Goal: Task Accomplishment & Management: Complete application form

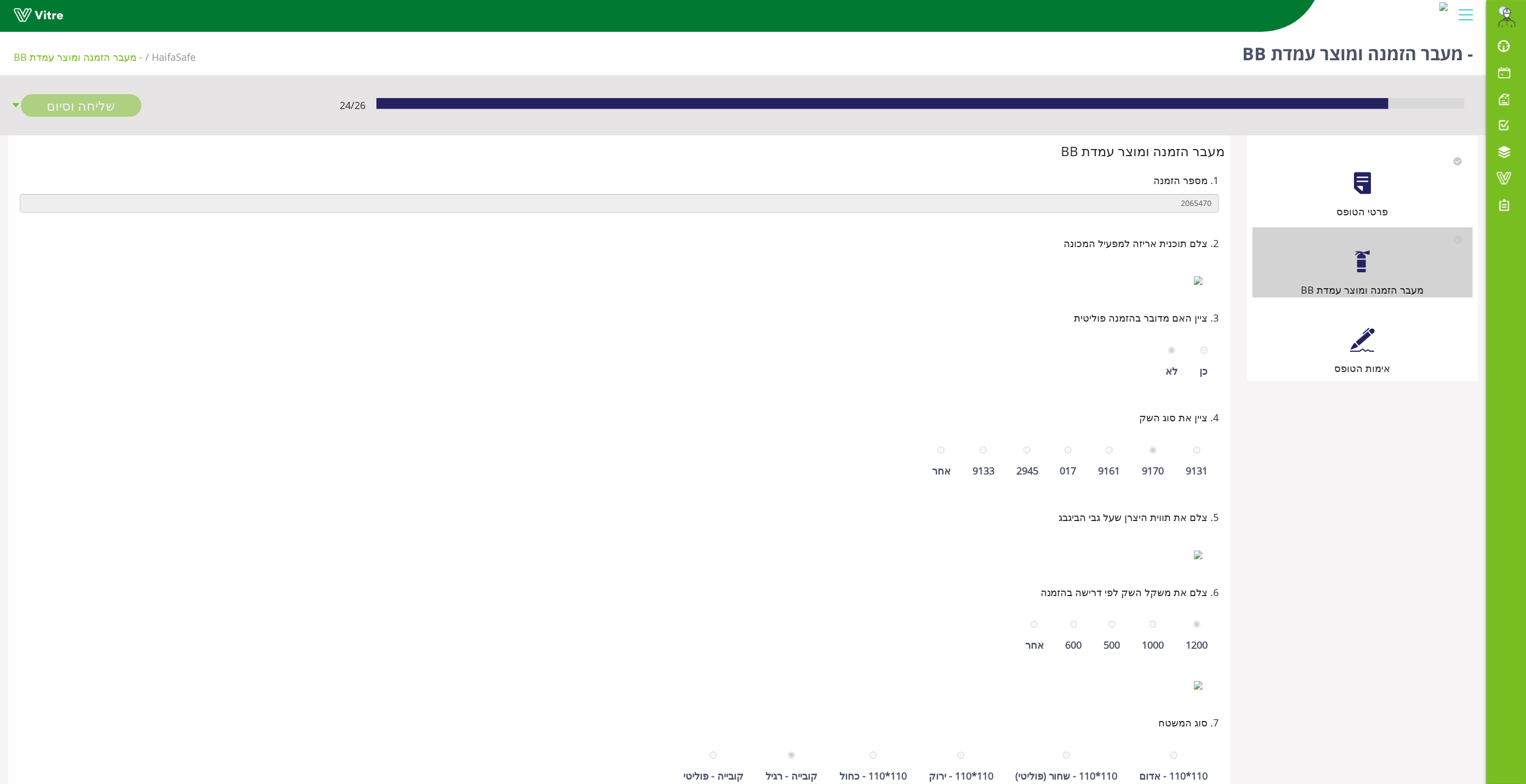
click at [1358, 333] on div at bounding box center [1362, 340] width 24 height 24
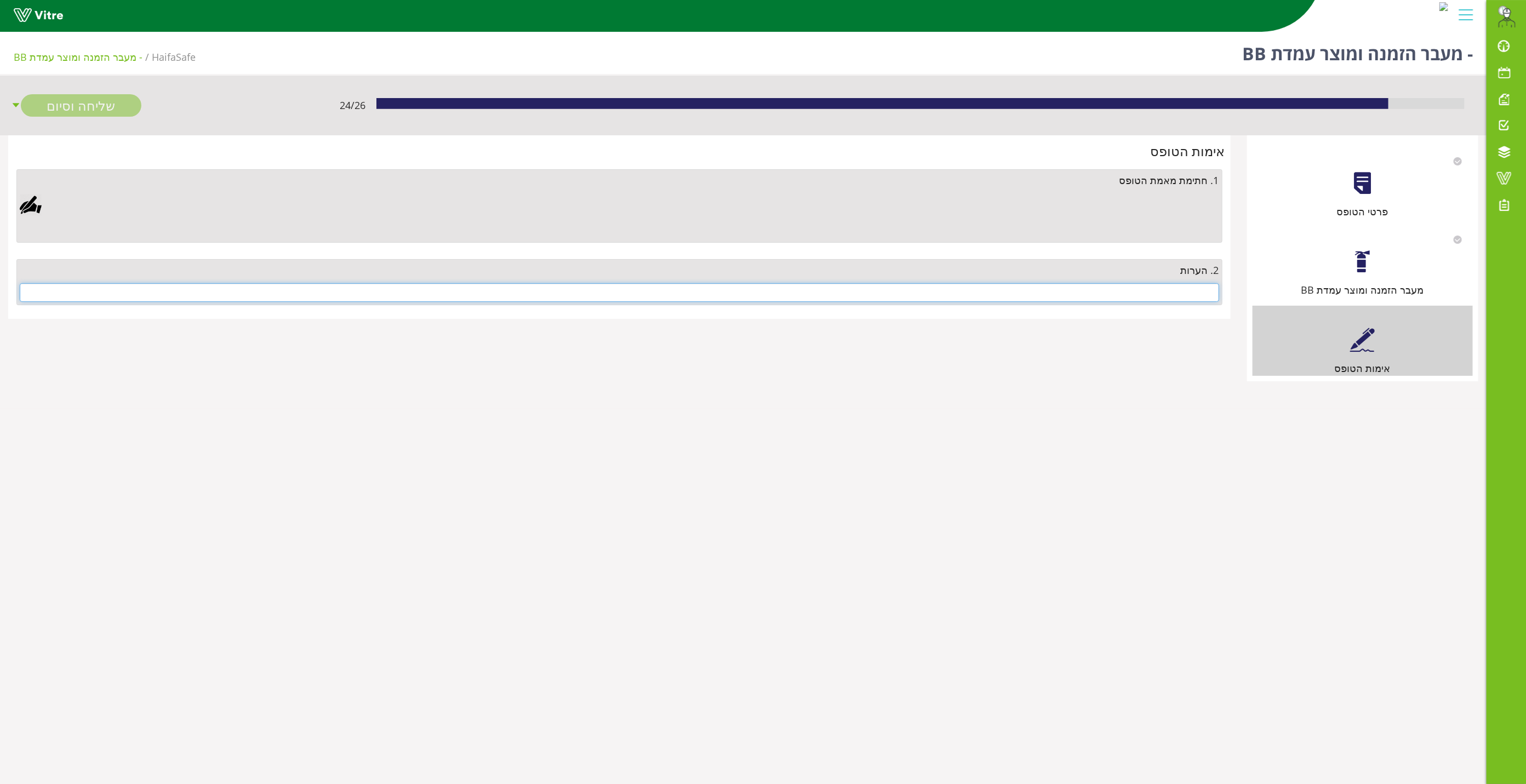
click at [1203, 293] on input "text" at bounding box center [619, 292] width 1199 height 19
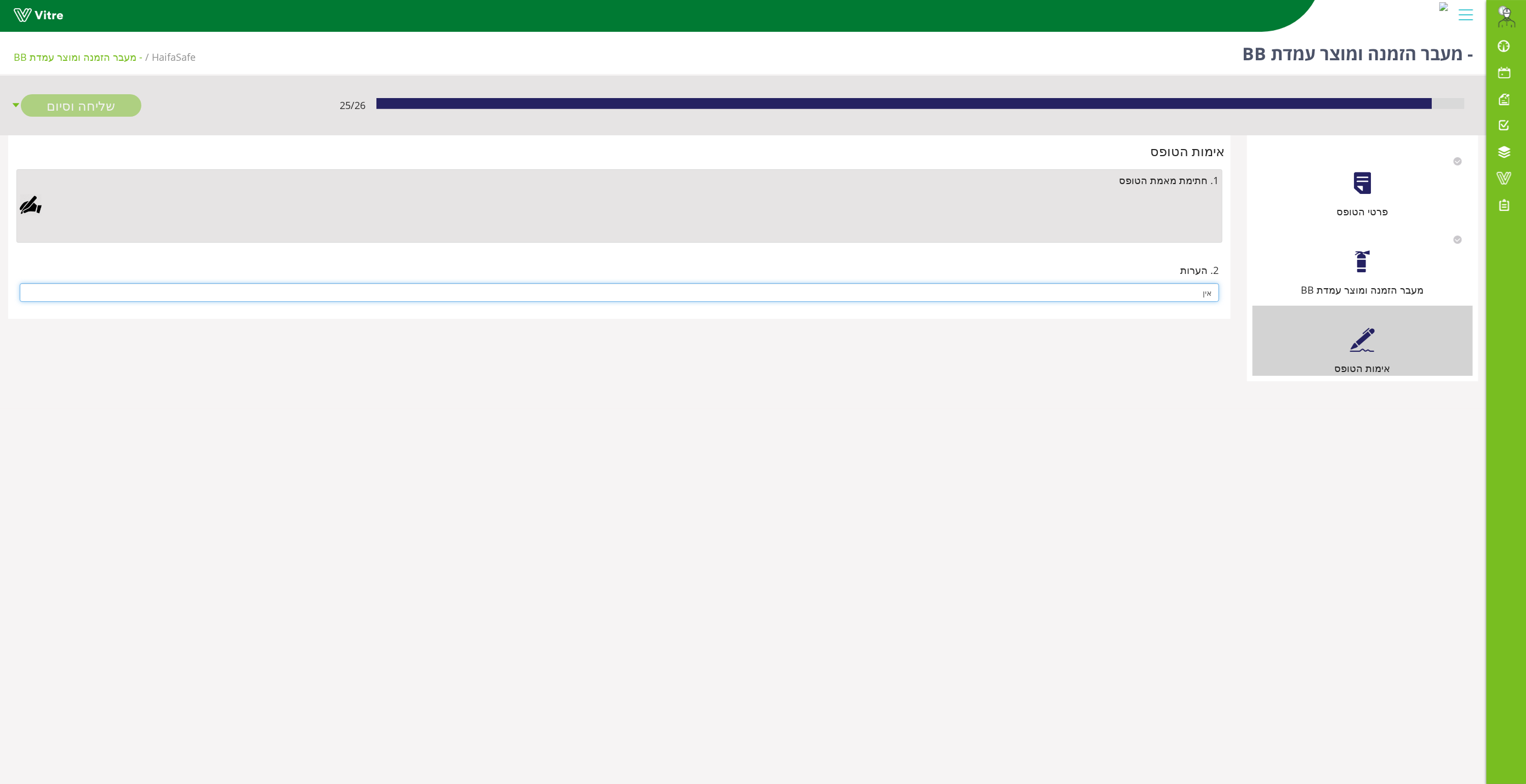
type input "אין"
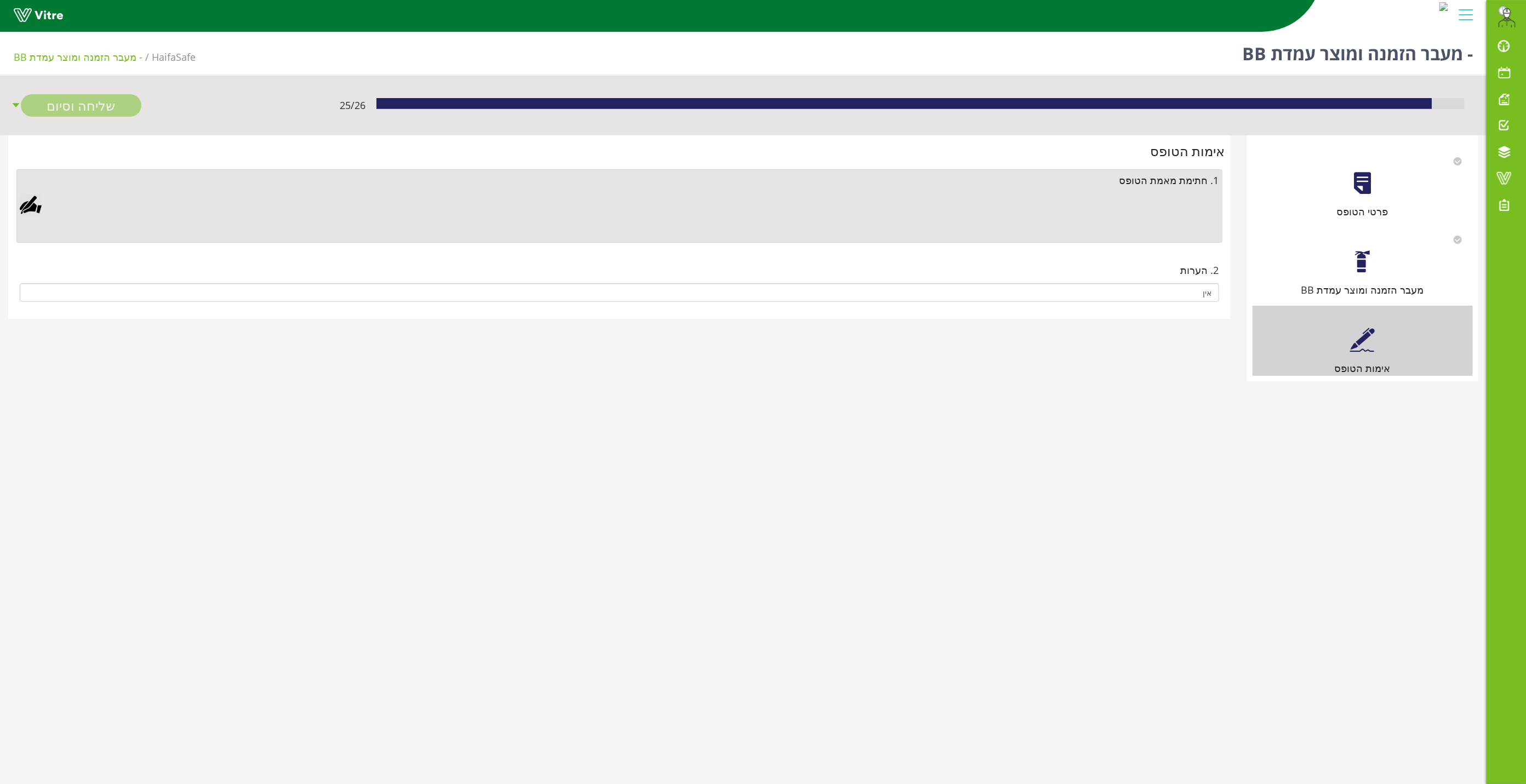
click at [33, 198] on div at bounding box center [30, 205] width 22 height 22
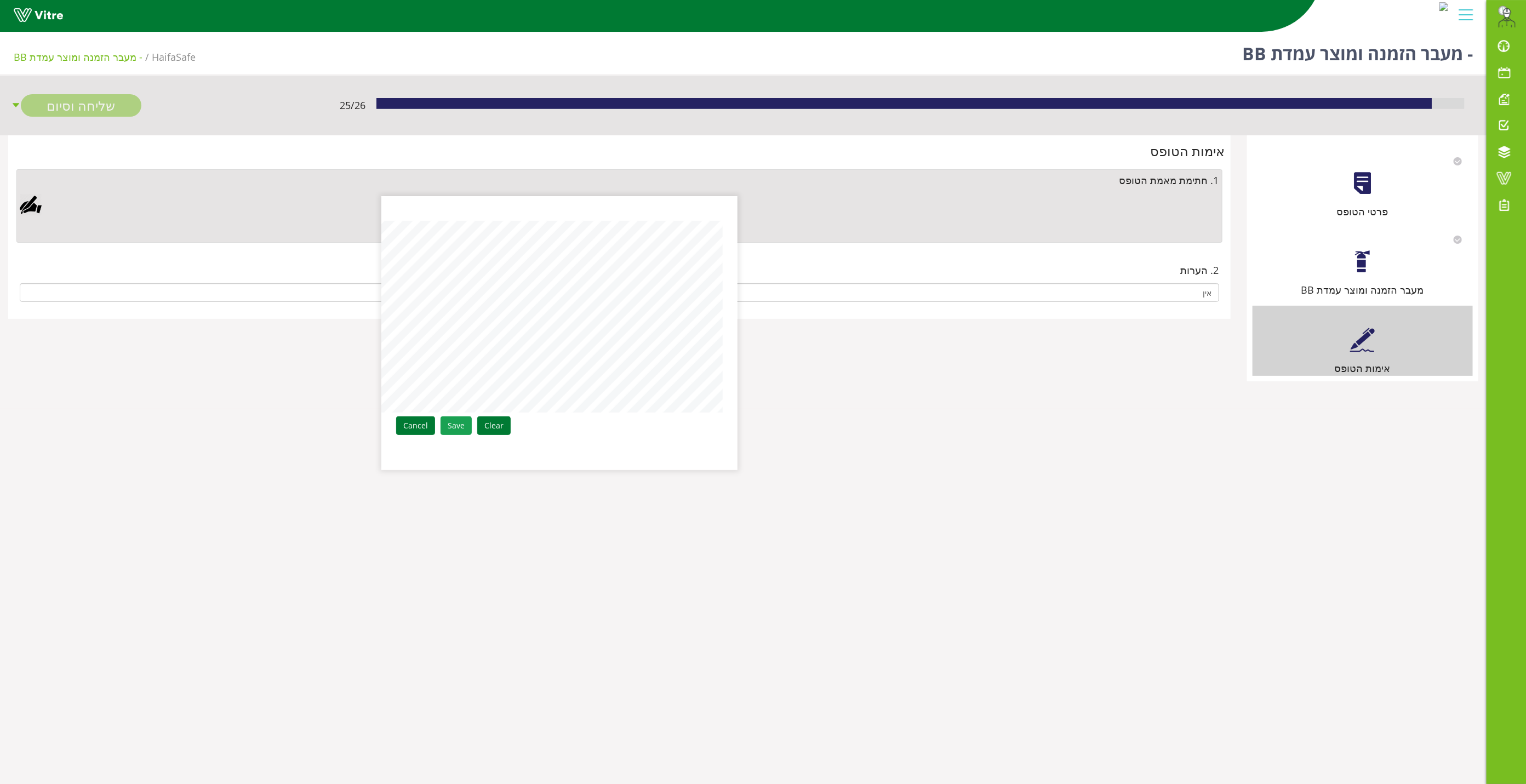
drag, startPoint x: 455, startPoint y: 421, endPoint x: 541, endPoint y: 388, distance: 92.1
click at [456, 421] on link "Save" at bounding box center [456, 425] width 31 height 19
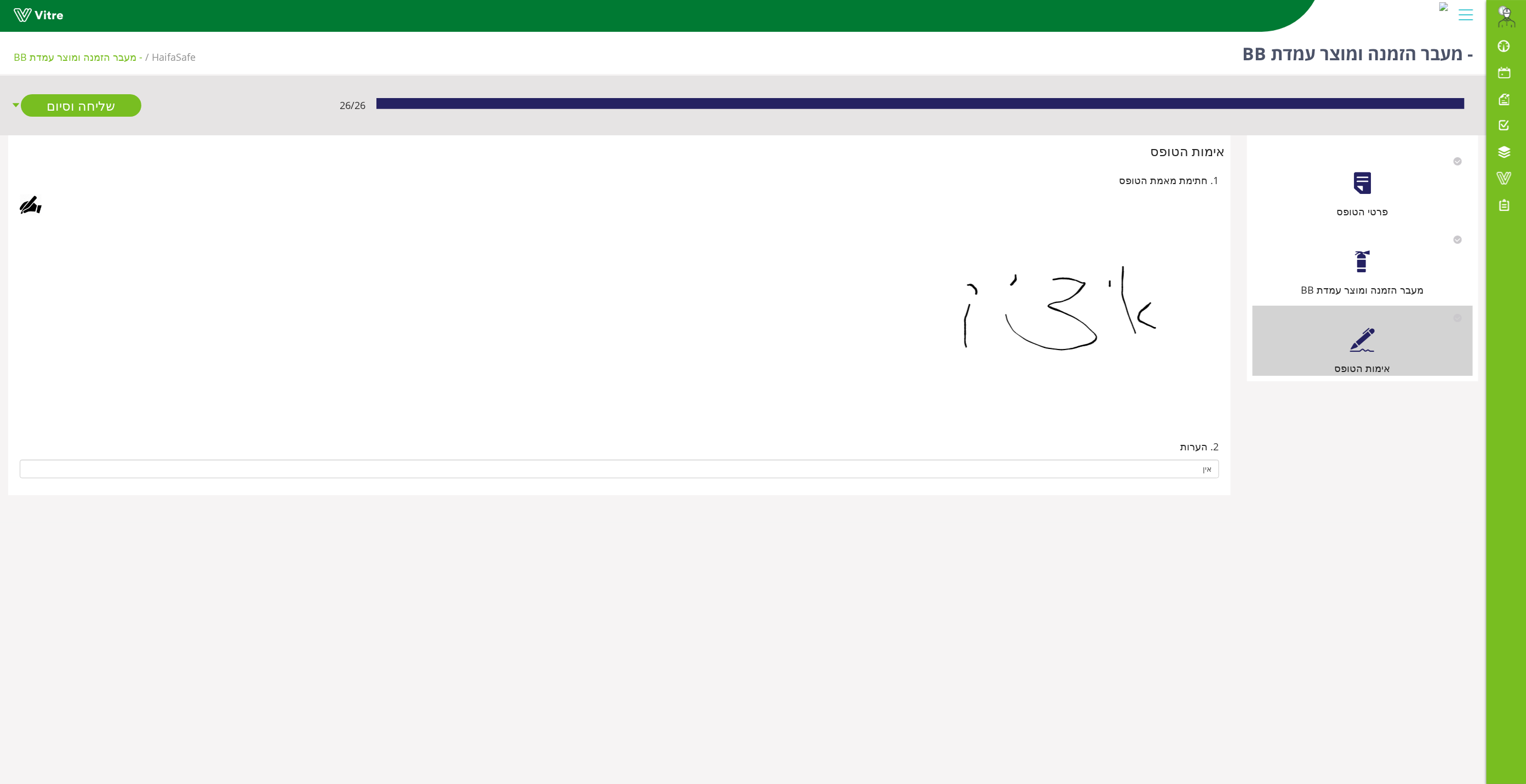
drag, startPoint x: 1156, startPoint y: 487, endPoint x: 1160, endPoint y: 482, distance: 6.4
click at [1159, 483] on div "2. הערות אין" at bounding box center [619, 459] width 1211 height 63
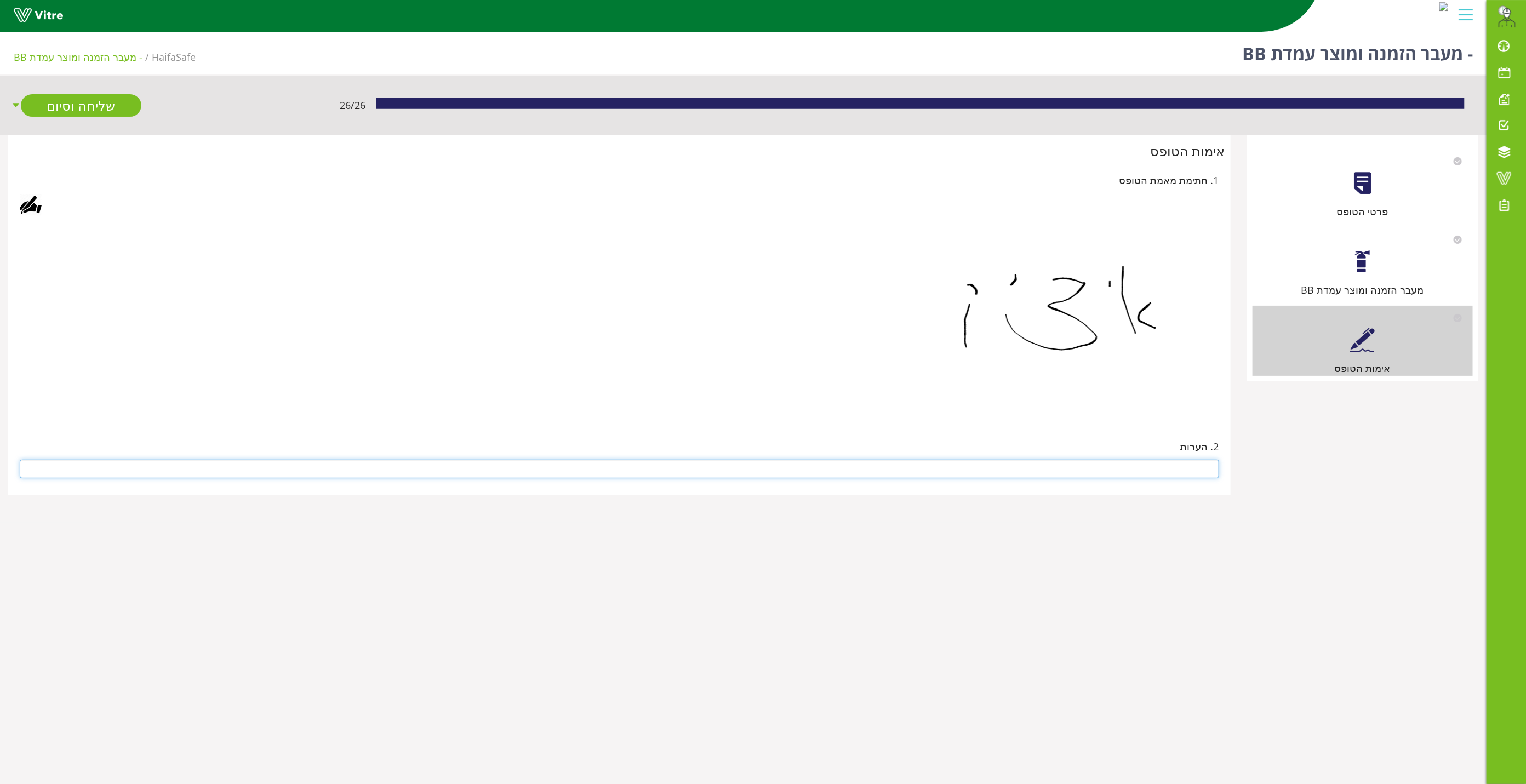
drag, startPoint x: 1186, startPoint y: 470, endPoint x: 1225, endPoint y: 476, distance: 39.5
click at [1225, 476] on div "אימות הטופס 1. חתימת מאמת הטופס 2. הערות" at bounding box center [619, 315] width 1223 height 360
click at [1203, 466] on input "text" at bounding box center [619, 469] width 1199 height 19
type input "אין איתור לתווית FR145 תווית נבדקה ותקינה"
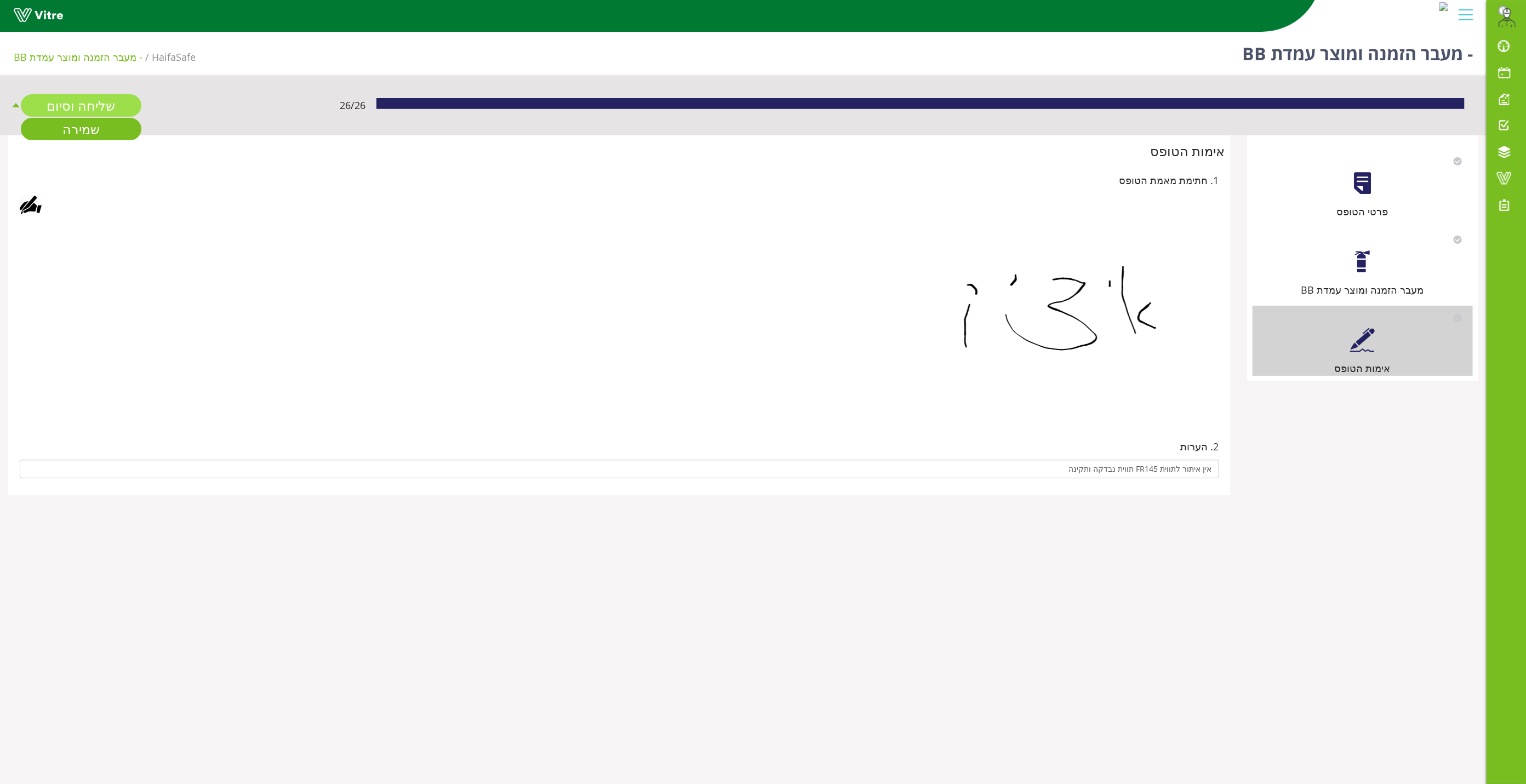
click at [53, 103] on link "שליחה וסיום" at bounding box center [81, 106] width 121 height 23
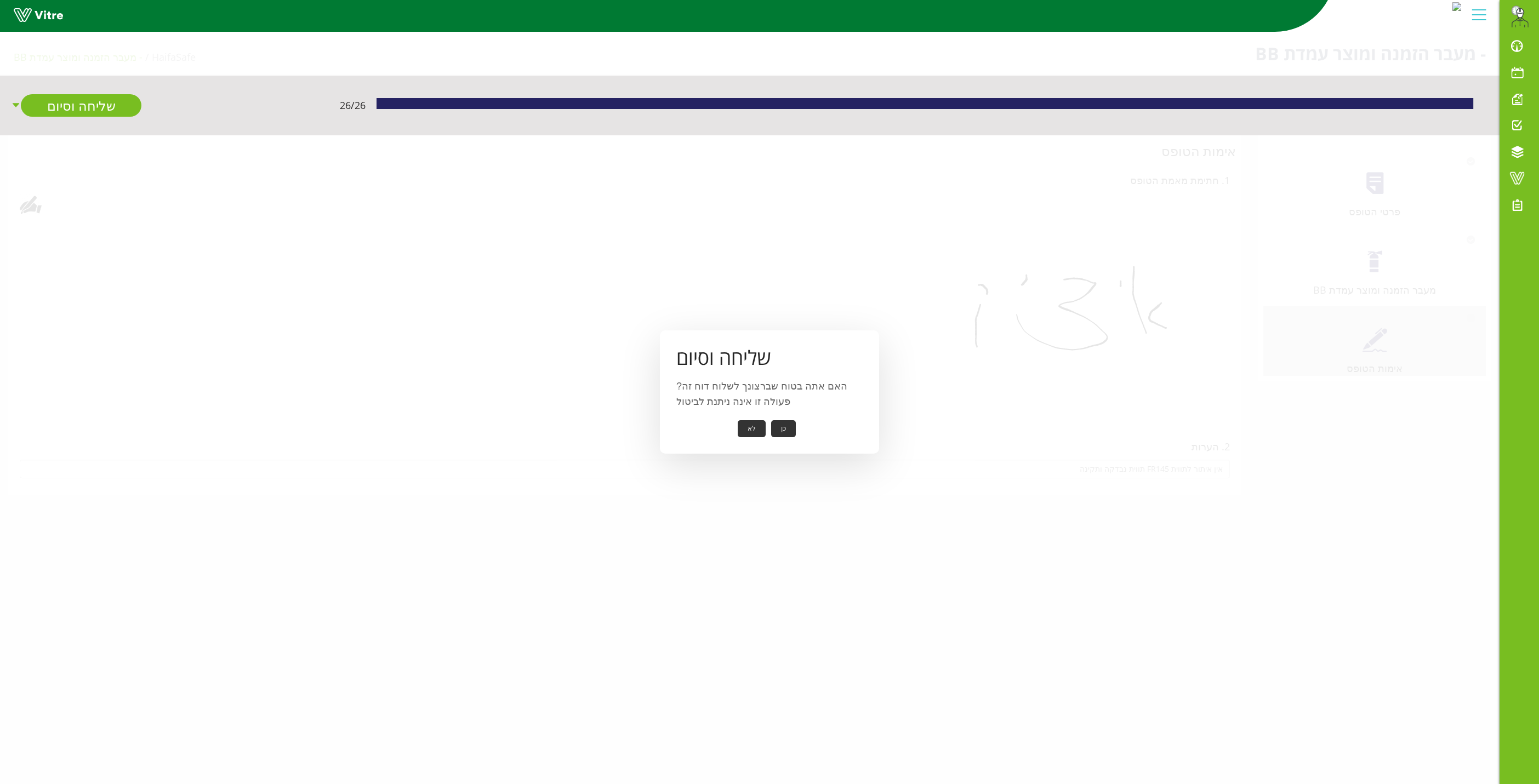
click at [775, 428] on button "כן" at bounding box center [783, 429] width 24 height 17
click at [762, 423] on button "אישור" at bounding box center [767, 421] width 36 height 17
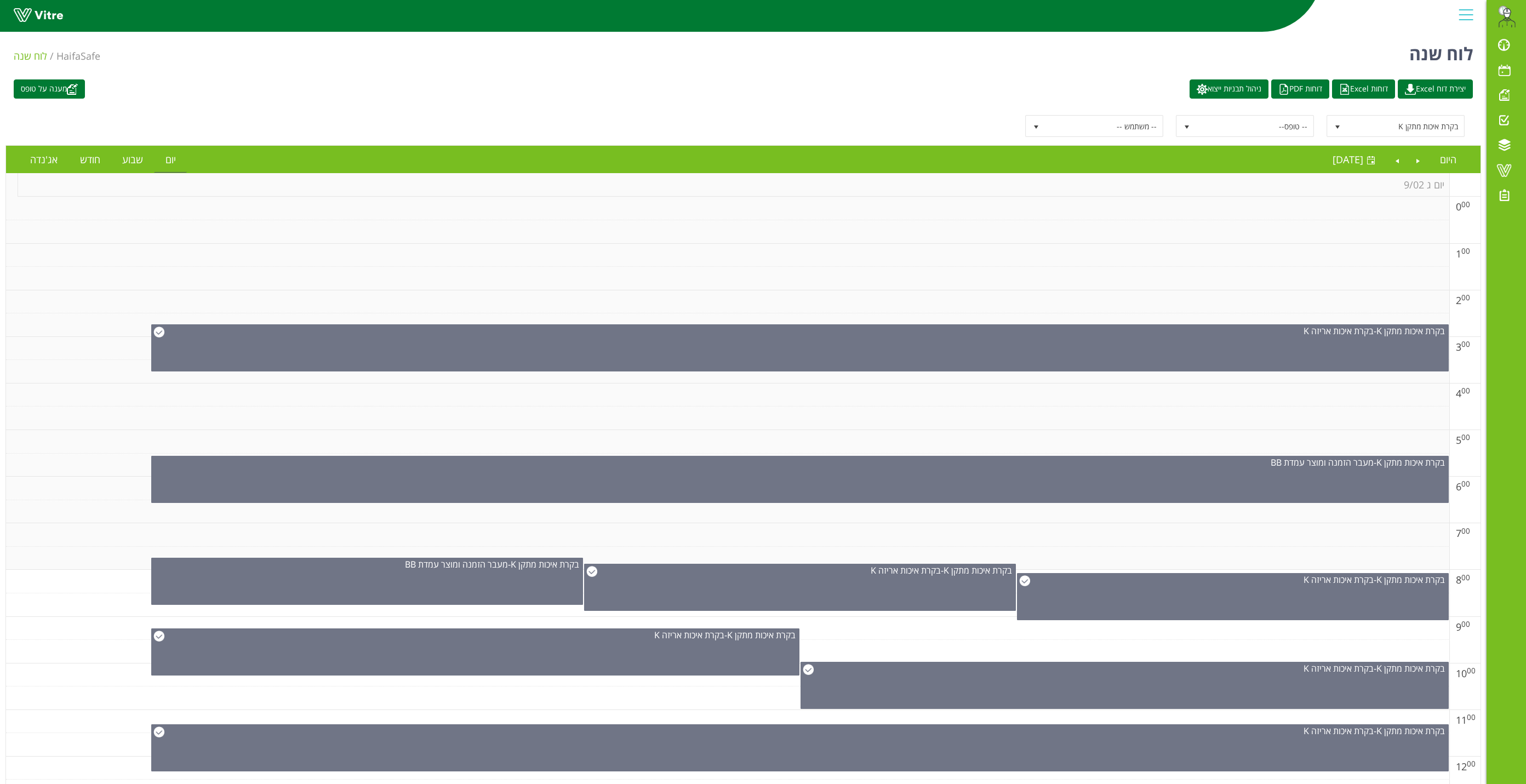
scroll to position [60, 0]
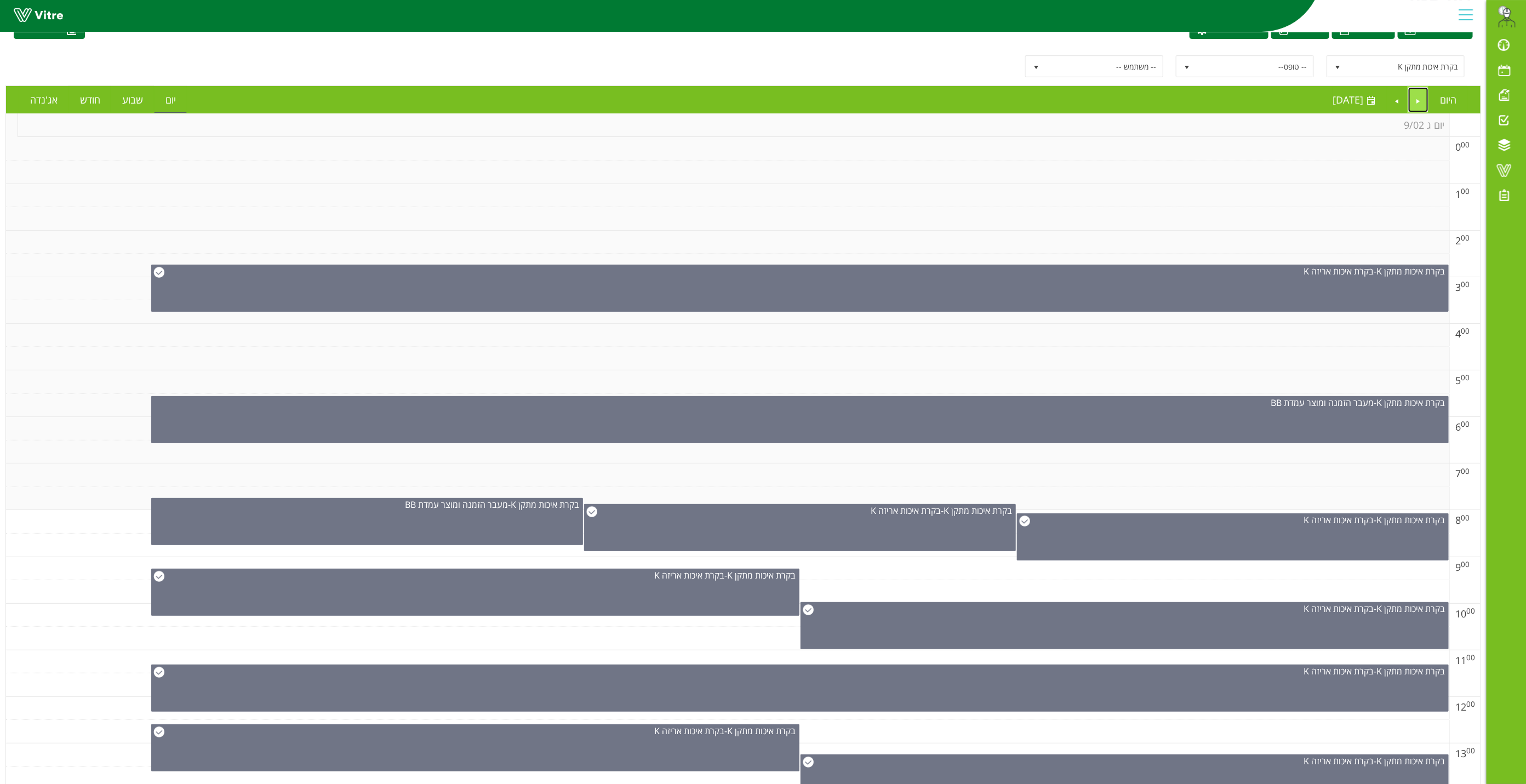
click at [1414, 96] on link "Previous" at bounding box center [1418, 100] width 21 height 25
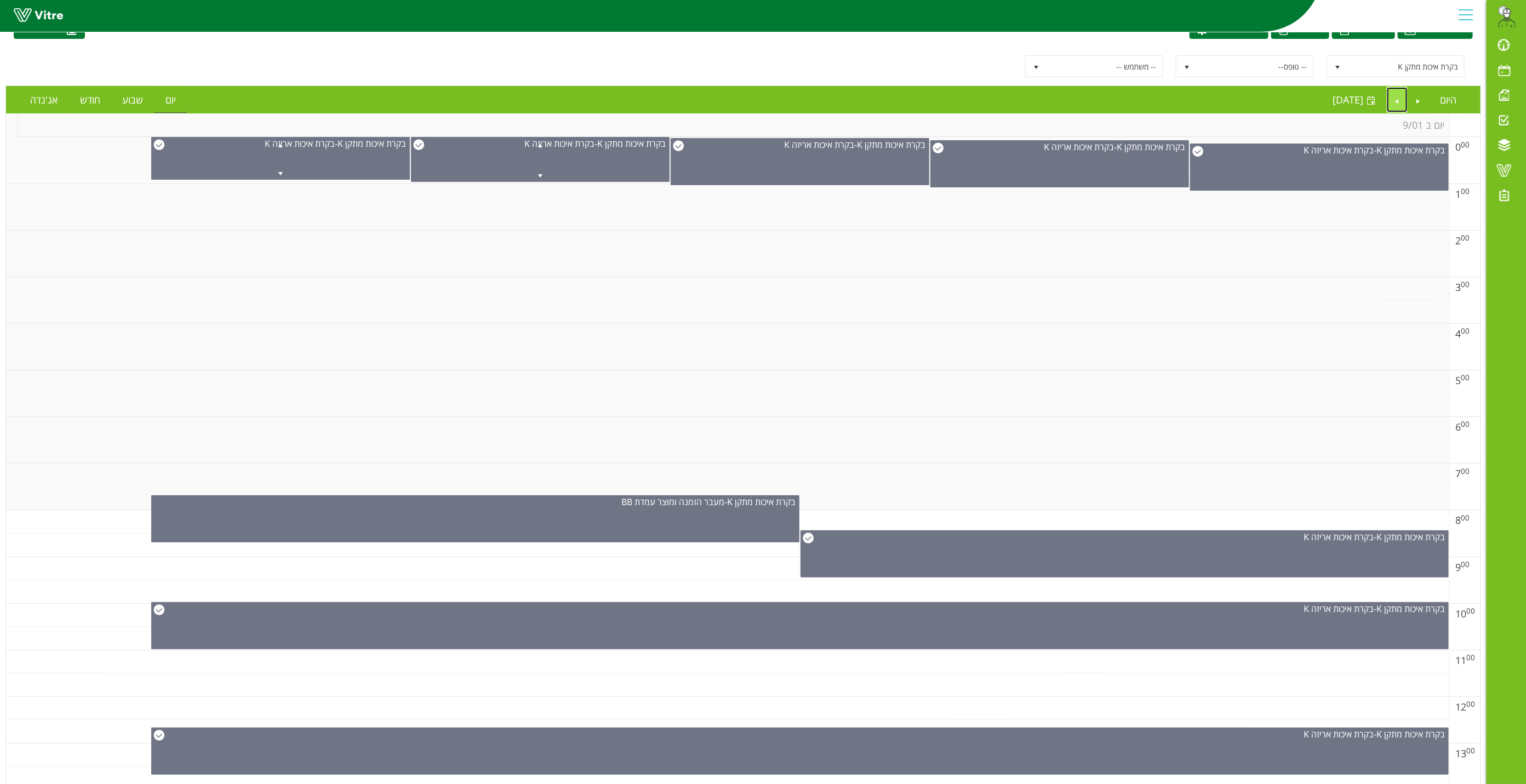
click at [1396, 99] on link "Next" at bounding box center [1397, 100] width 21 height 25
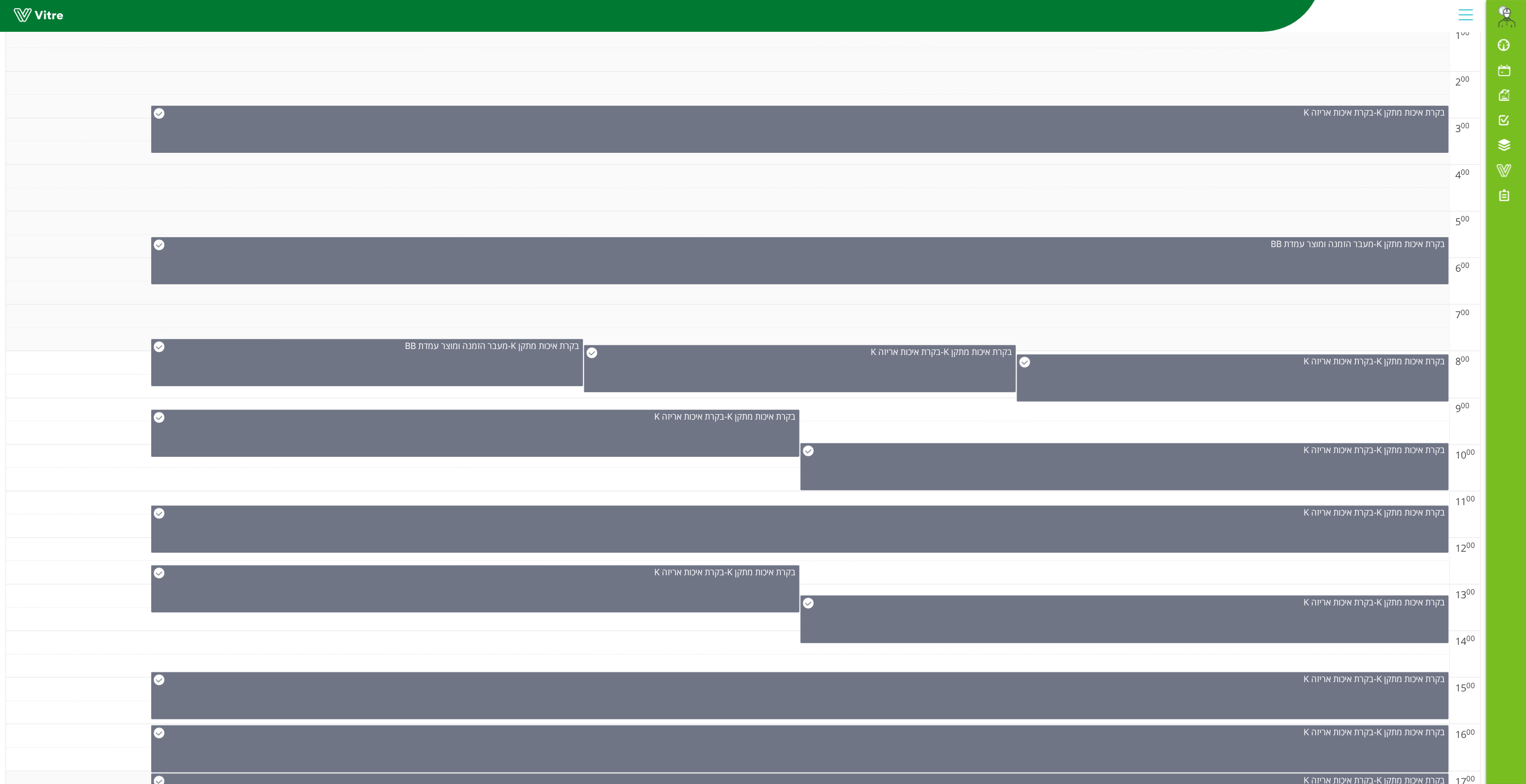
scroll to position [0, 0]
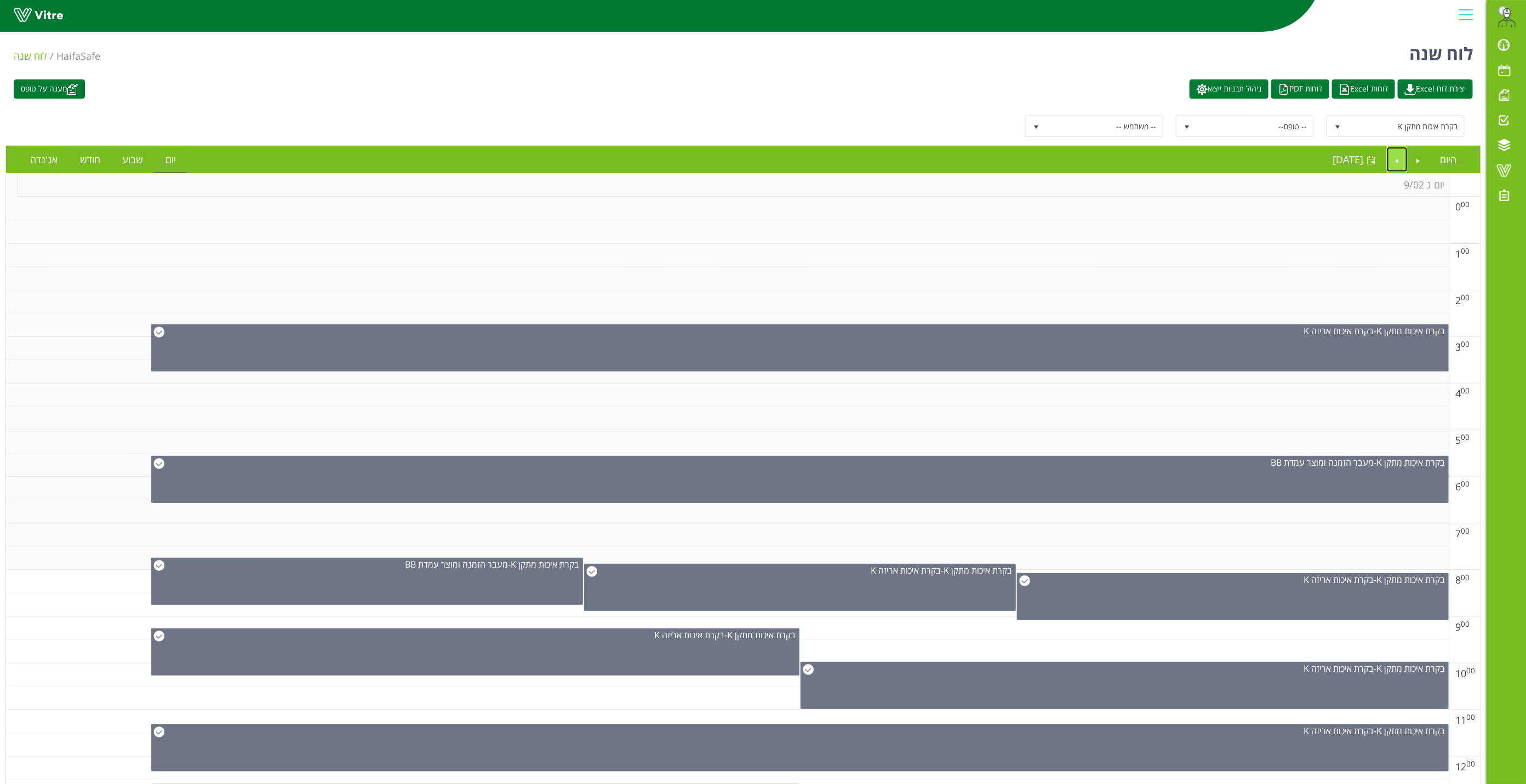
click at [1394, 164] on link "Next" at bounding box center [1397, 159] width 21 height 25
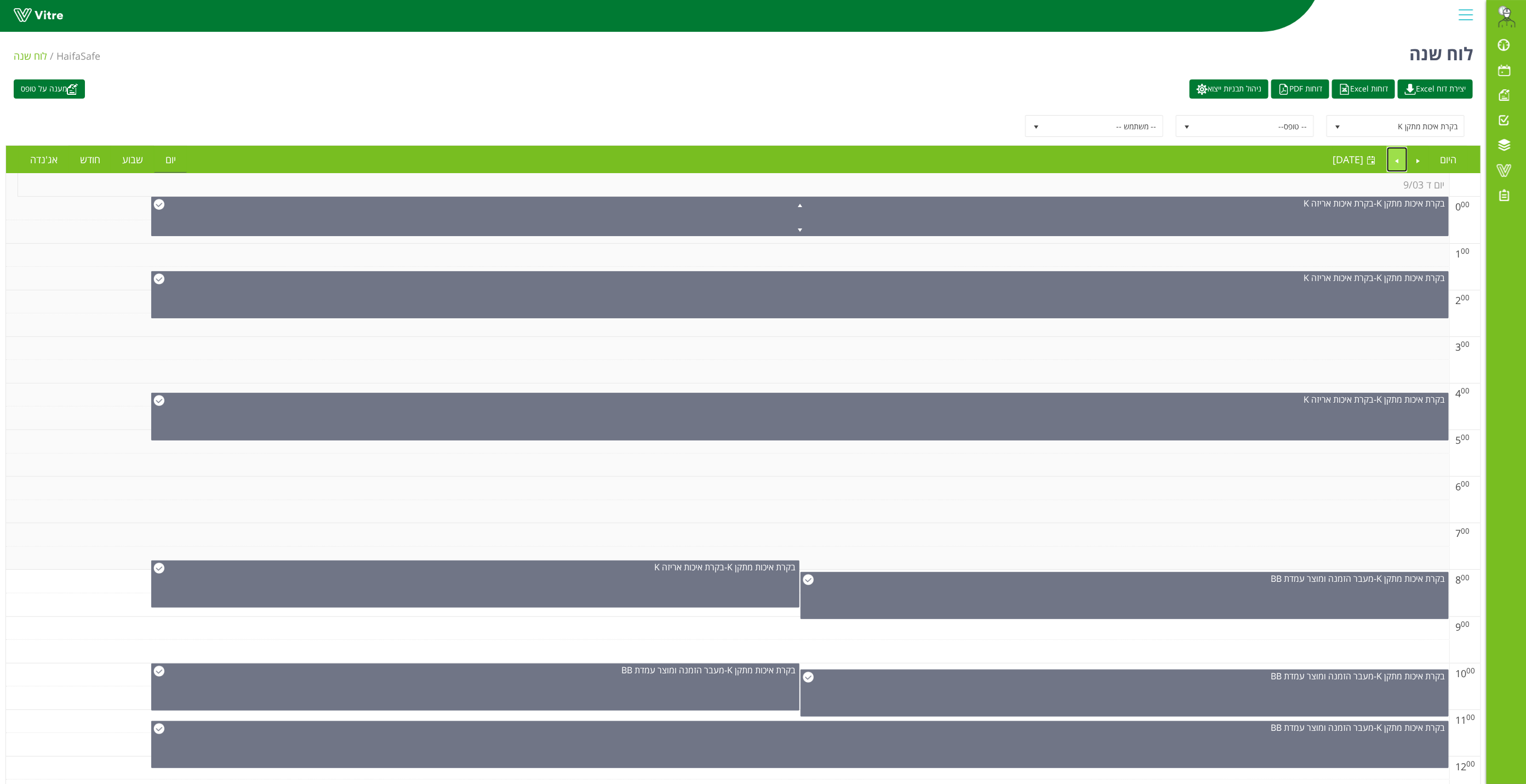
click at [1393, 164] on link "Next" at bounding box center [1397, 159] width 21 height 25
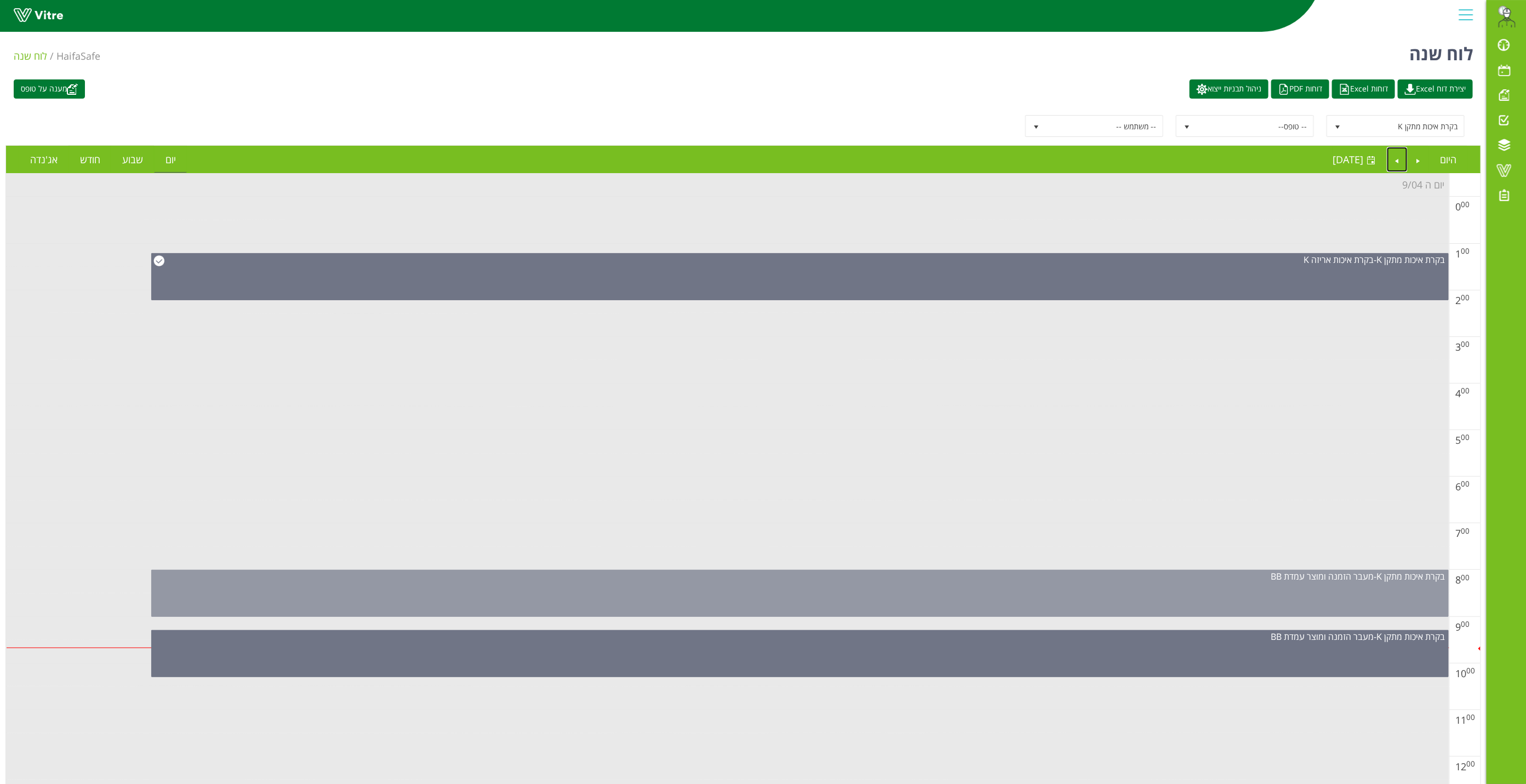
click at [1123, 597] on div "בקרת איכות מתקן K - מעבר הזמנה ומוצר עמדת BB" at bounding box center [800, 593] width 1297 height 47
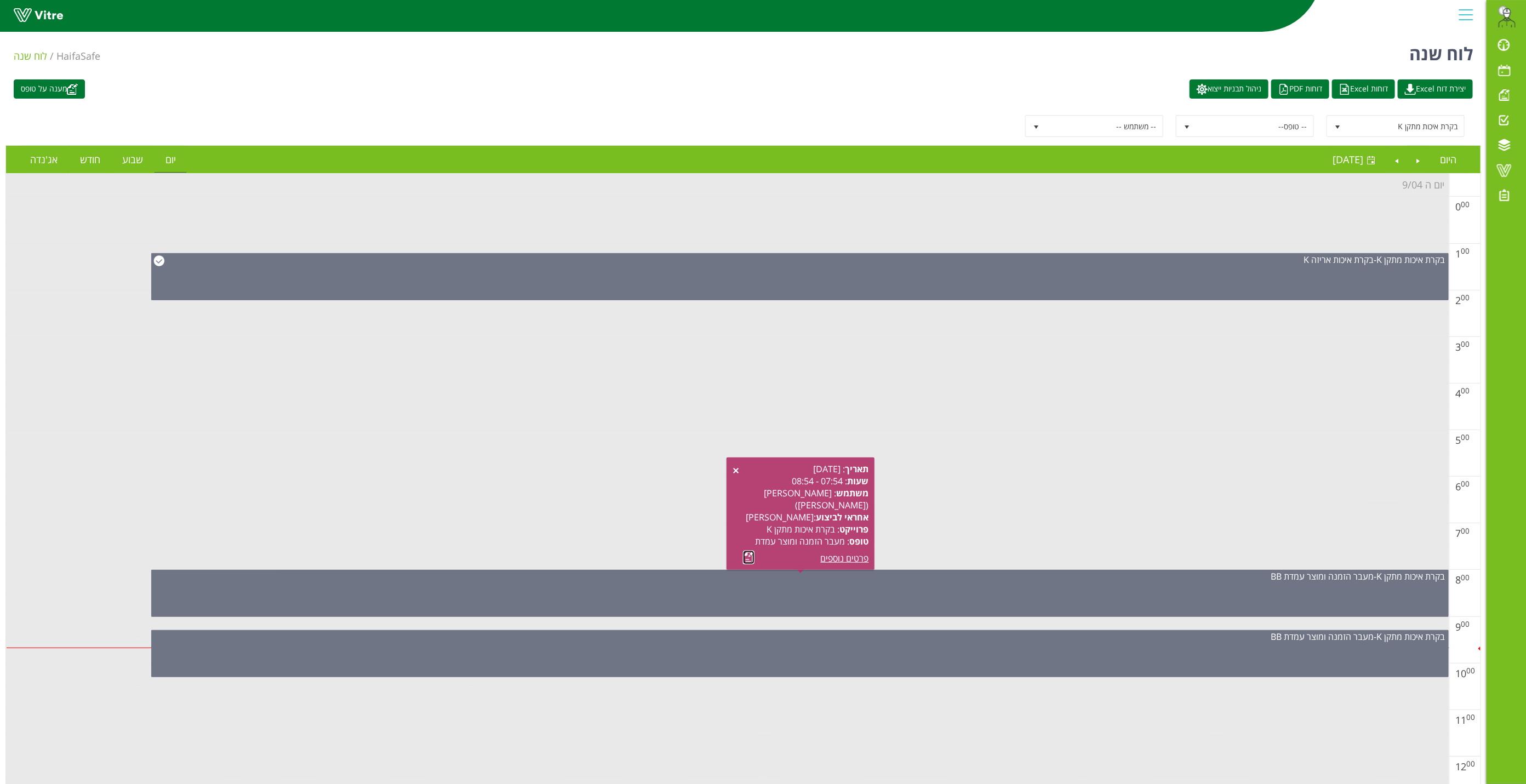
click at [750, 558] on link at bounding box center [748, 557] width 11 height 14
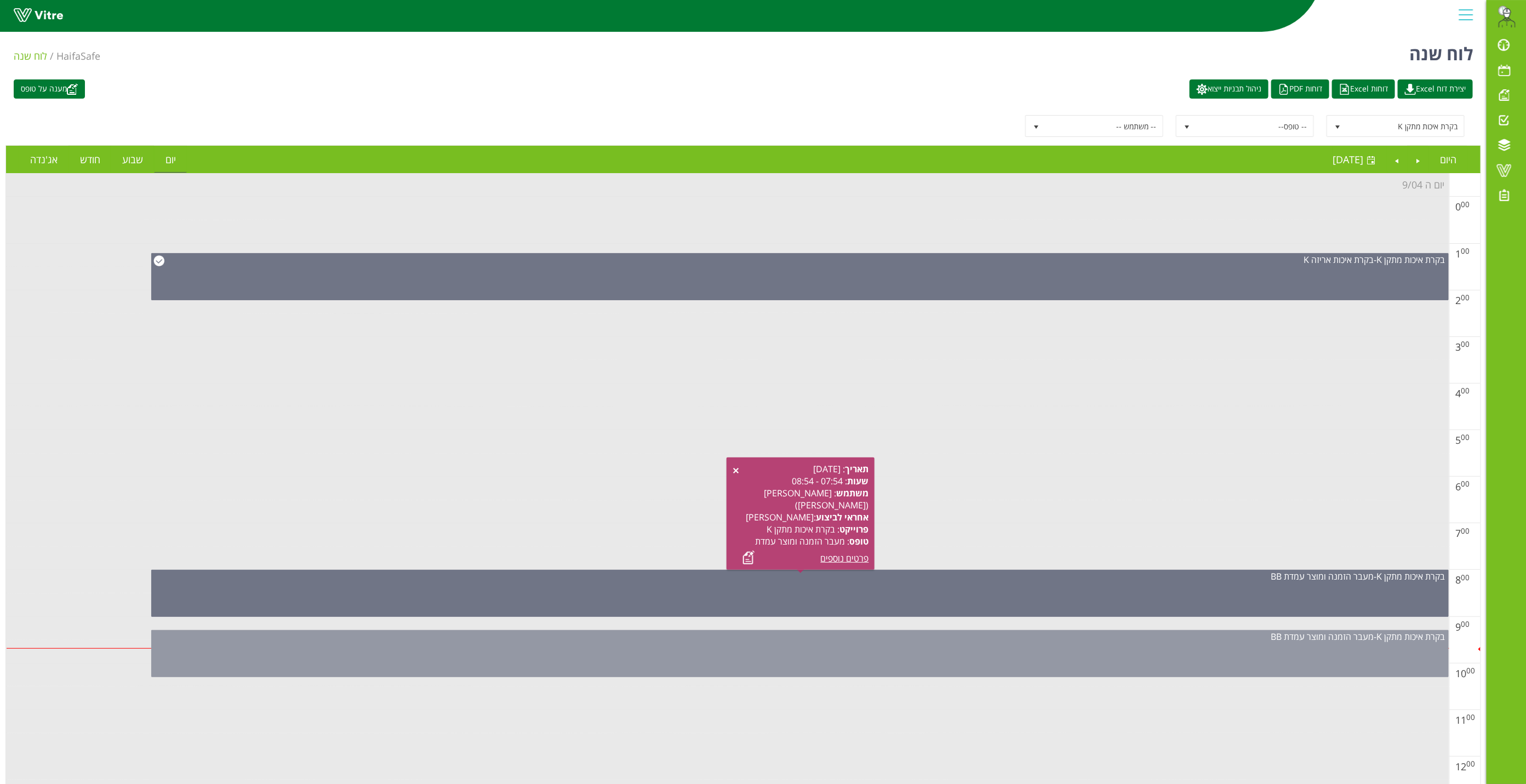
click at [779, 667] on div "בקרת איכות מתקן K - מעבר הזמנה ומוצר עמדת BB" at bounding box center [800, 653] width 1297 height 47
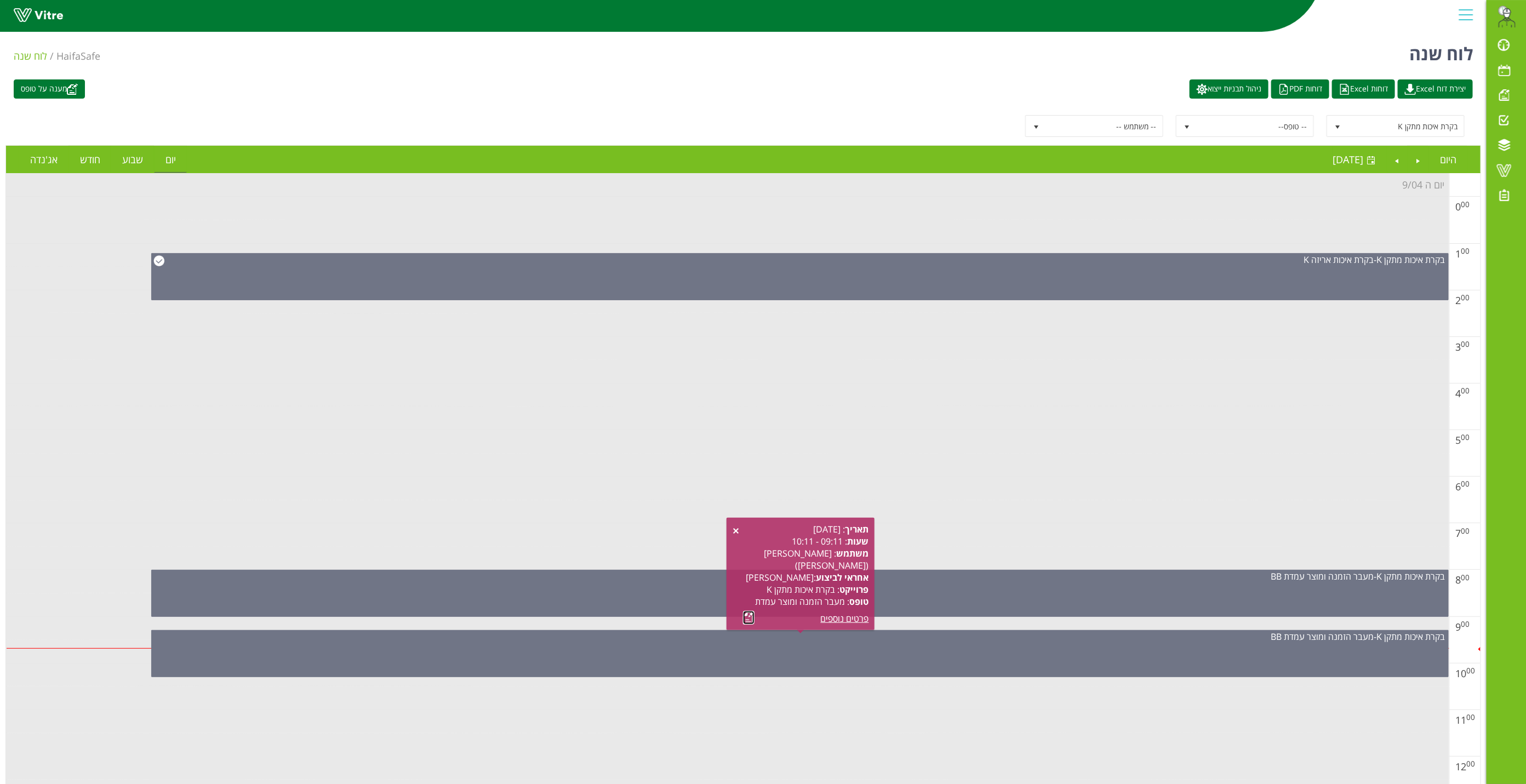
click at [744, 615] on link at bounding box center [748, 617] width 11 height 14
click at [735, 527] on link at bounding box center [736, 531] width 9 height 9
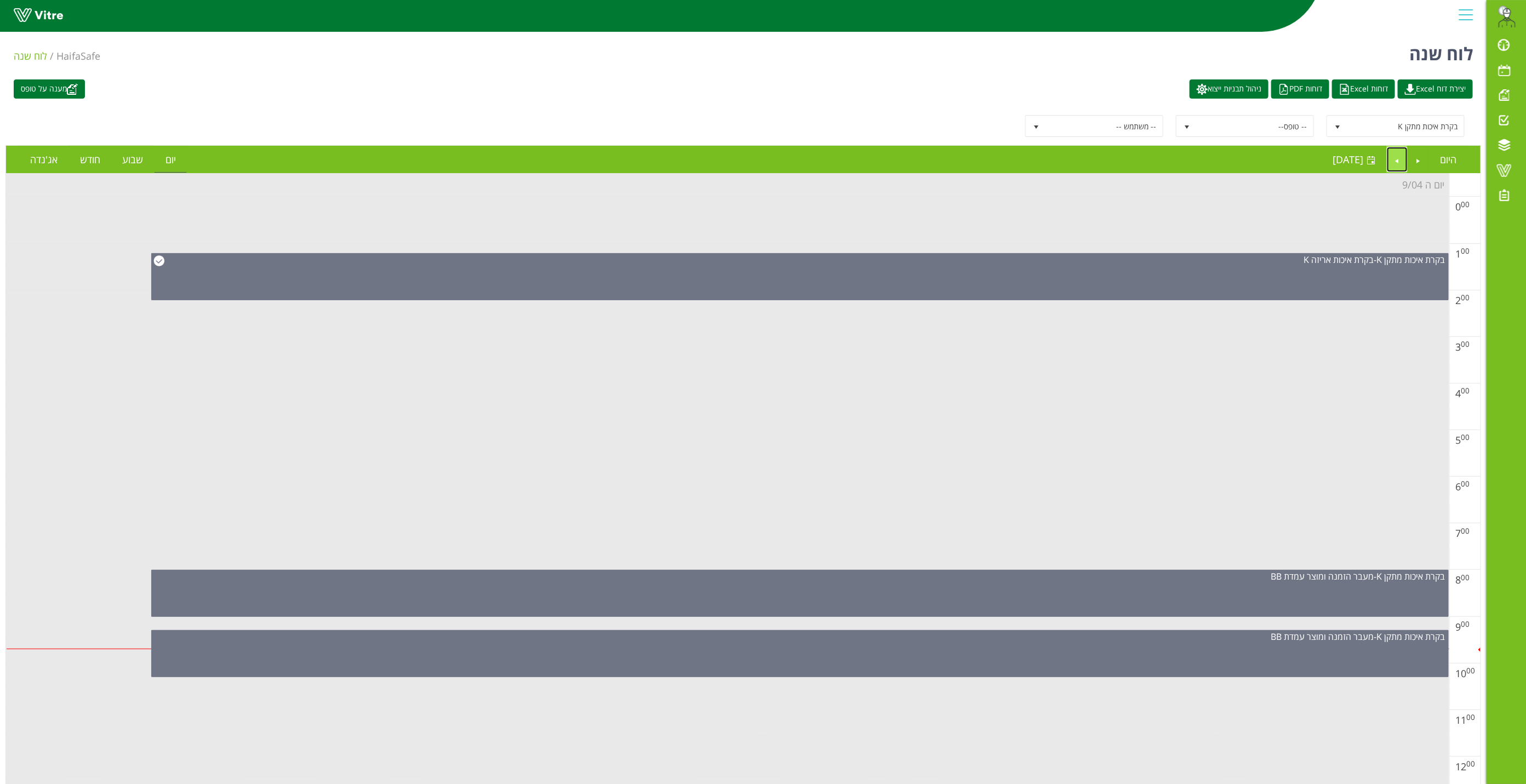
click at [1394, 158] on link "Next" at bounding box center [1397, 159] width 21 height 25
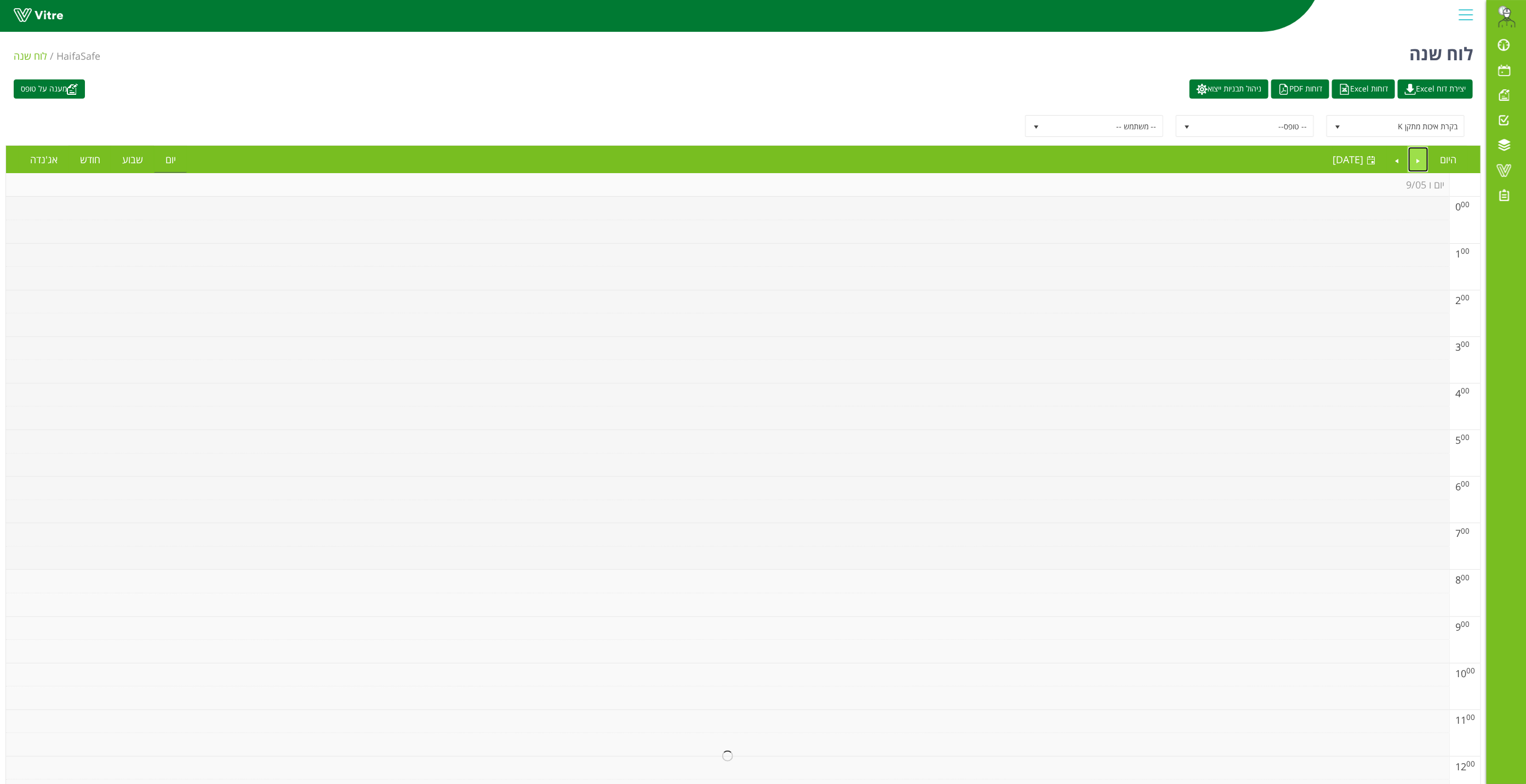
click at [1414, 164] on link "Previous" at bounding box center [1418, 159] width 21 height 25
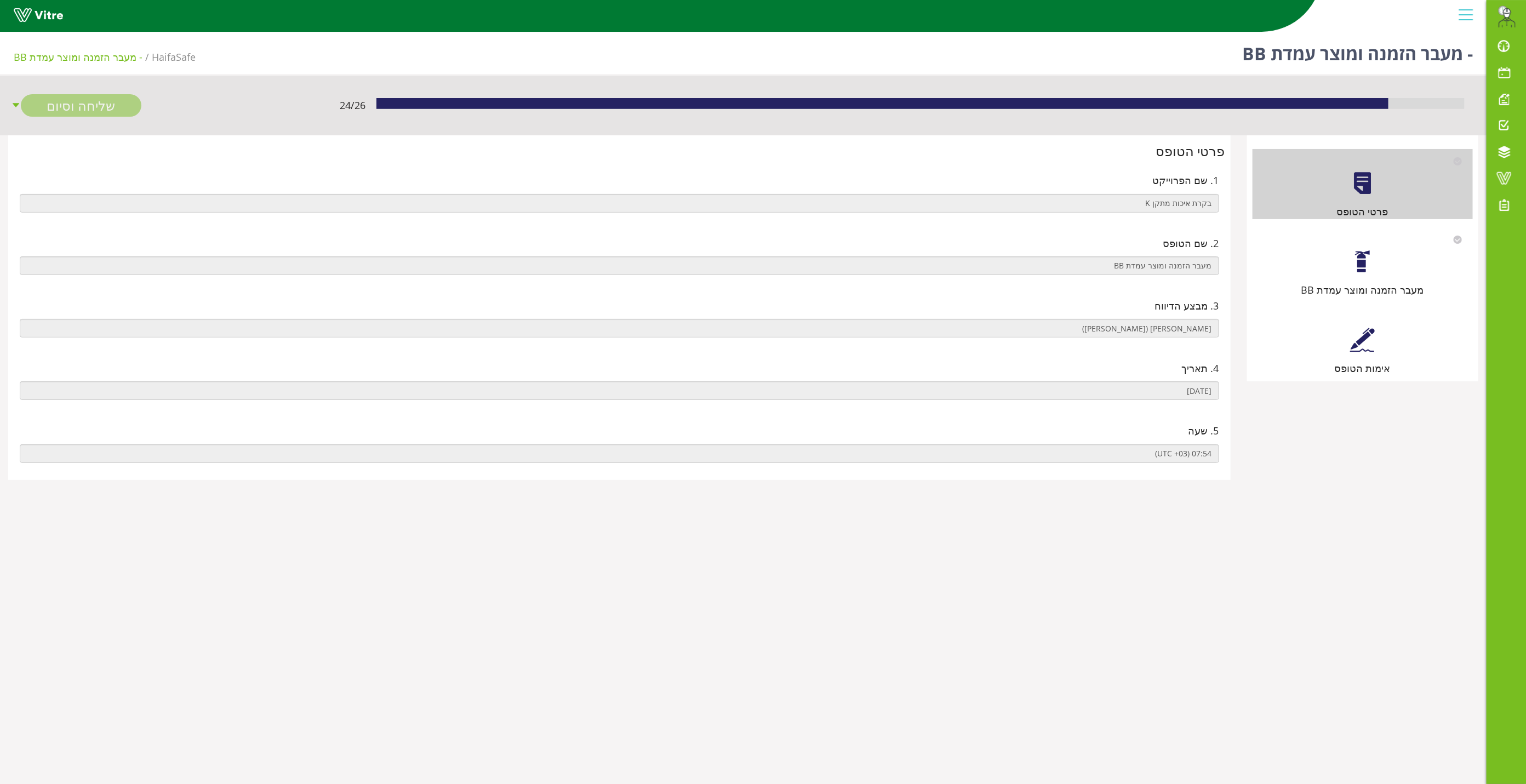
click at [1370, 263] on div at bounding box center [1362, 261] width 24 height 24
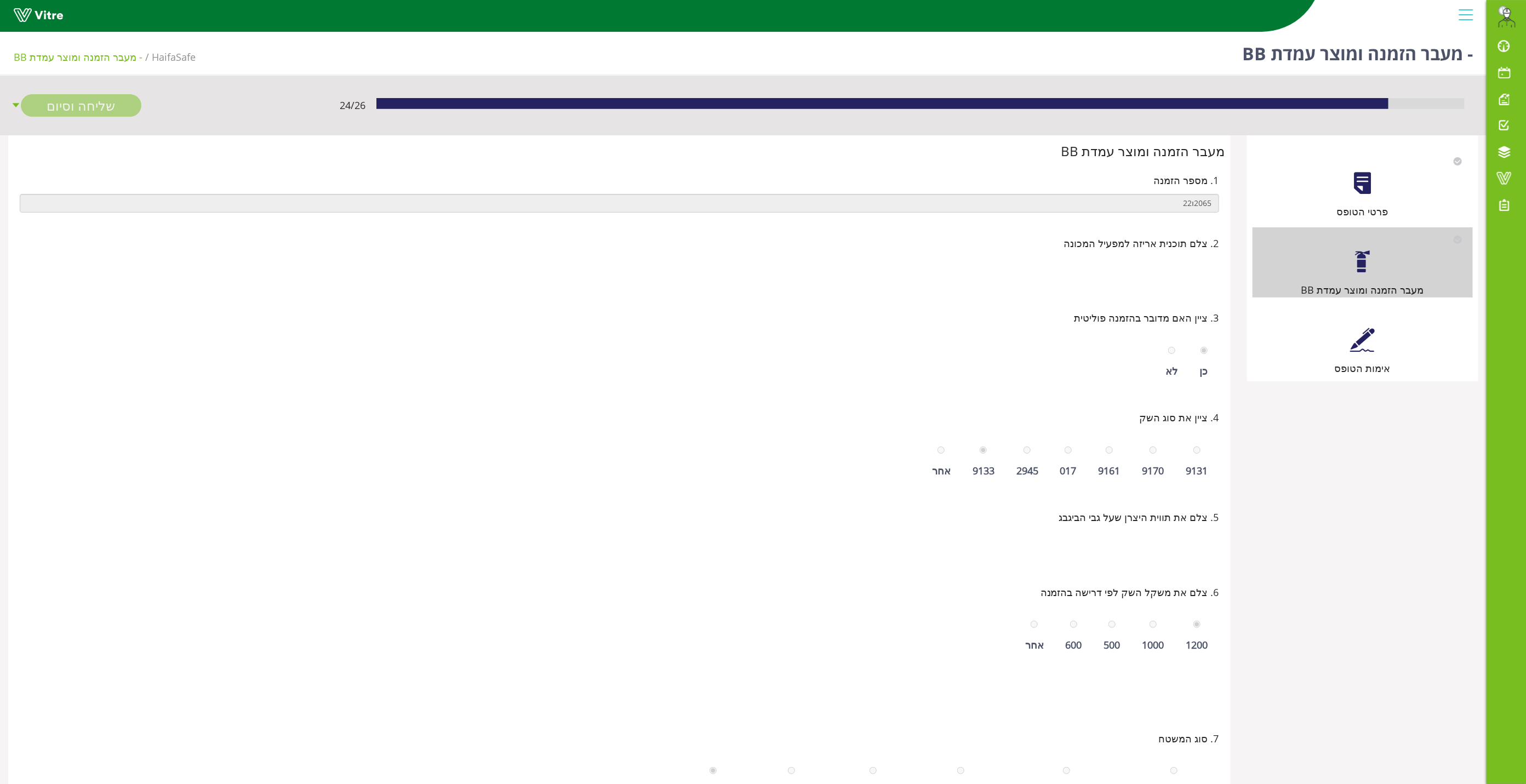
click at [1358, 335] on div at bounding box center [1362, 340] width 24 height 24
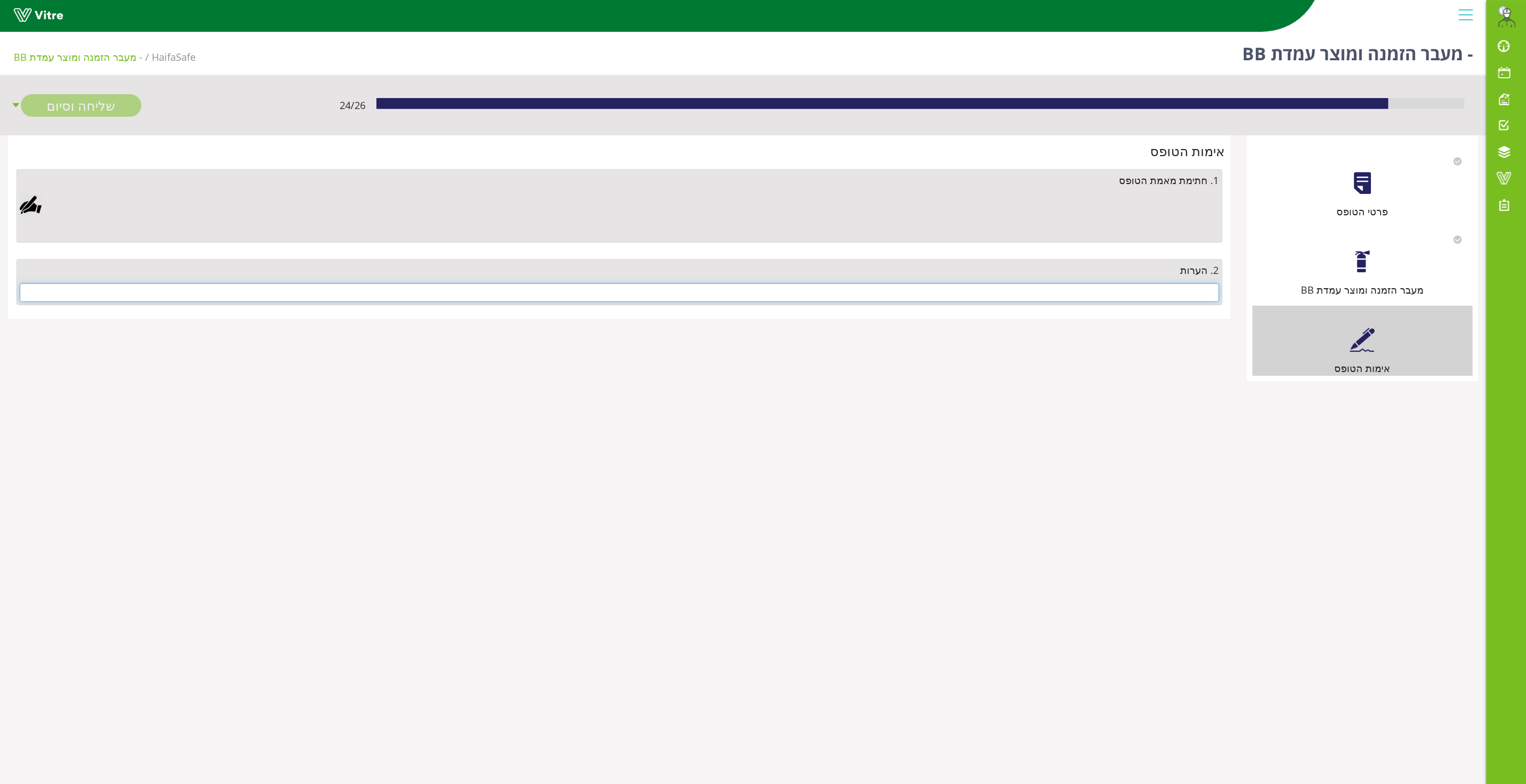
click at [1174, 293] on input "text" at bounding box center [619, 292] width 1199 height 19
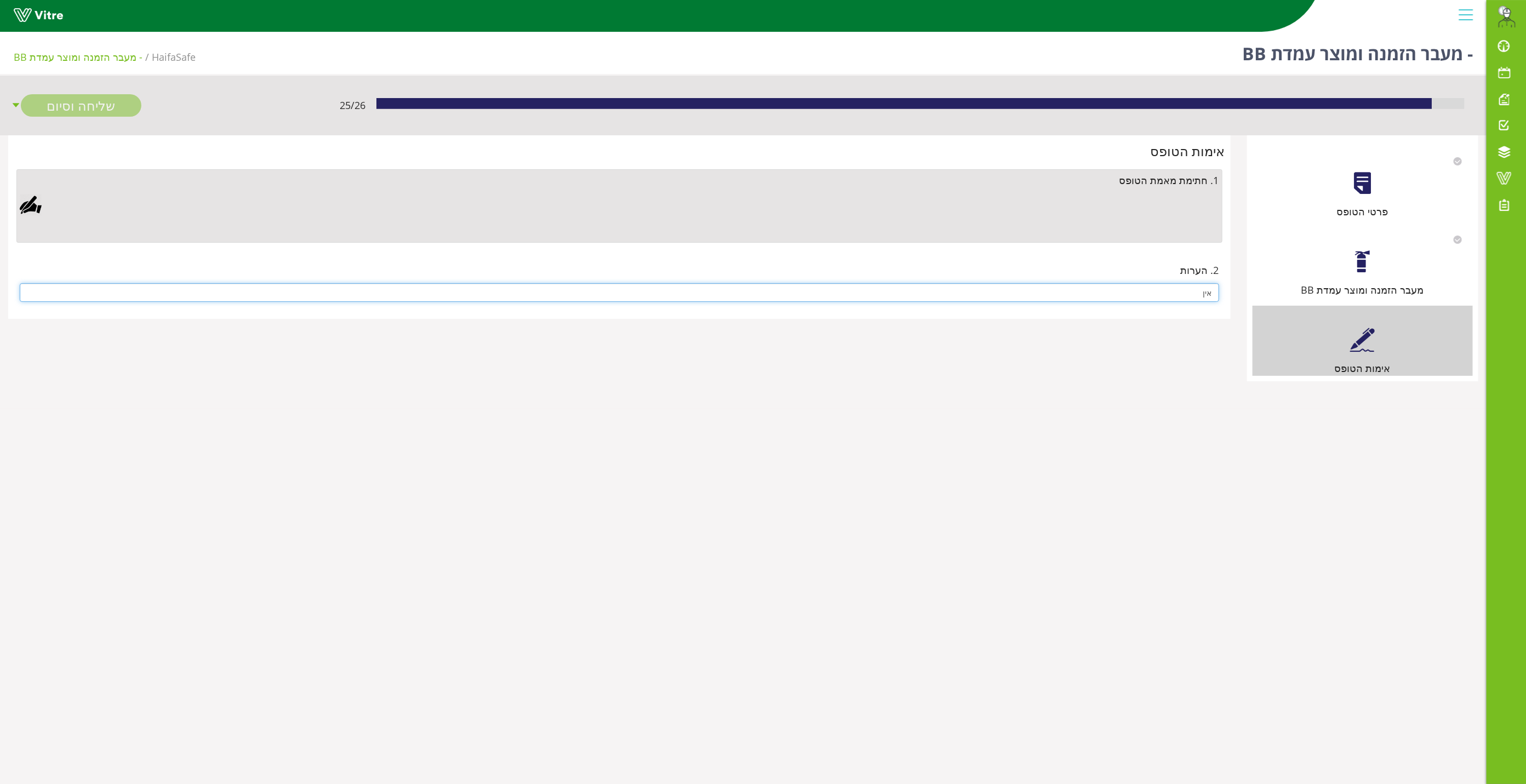
type input "אין"
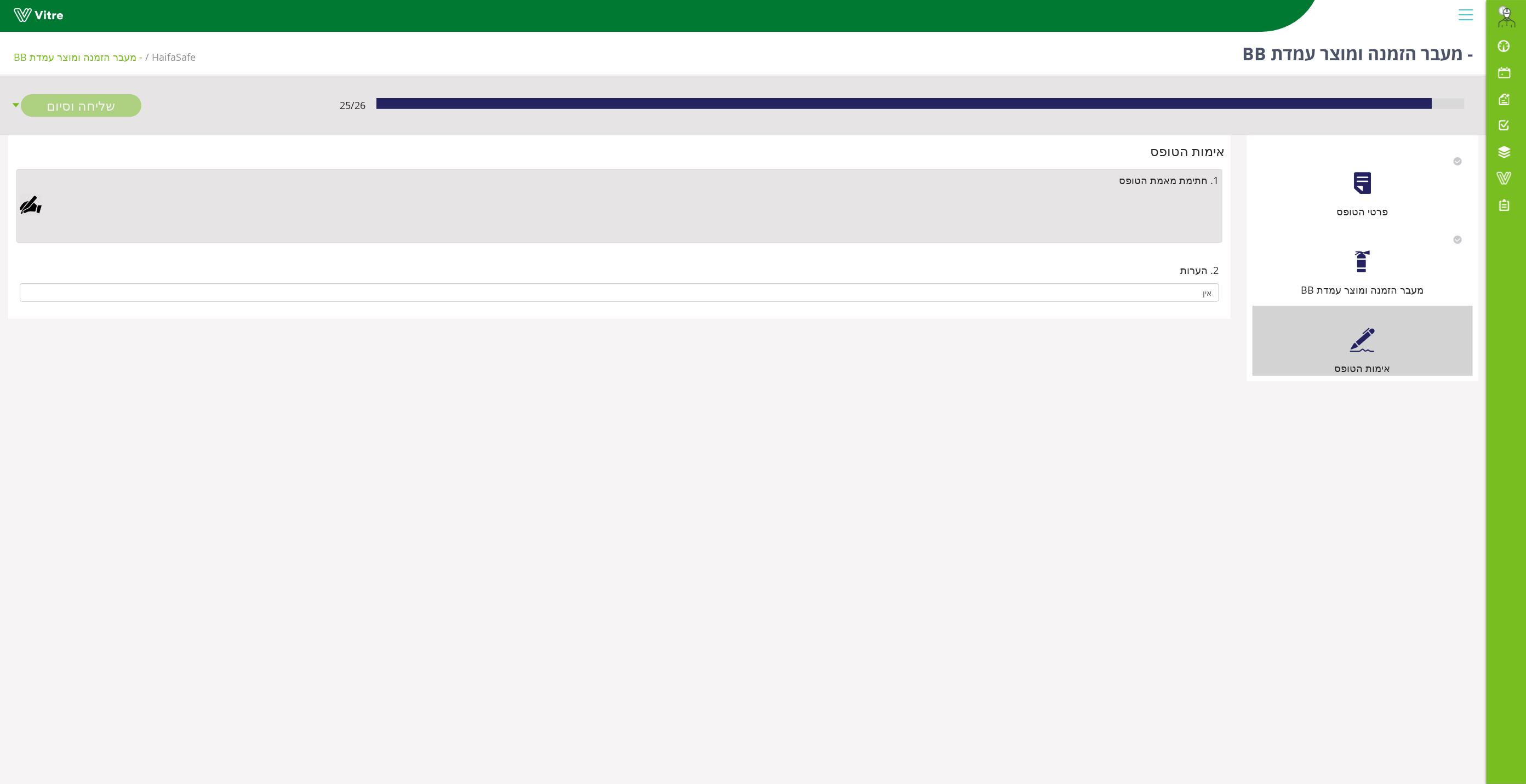
click at [44, 193] on div "1. חתימת מאמת הטופס" at bounding box center [619, 205] width 1206 height 73
click at [36, 201] on div at bounding box center [30, 205] width 22 height 22
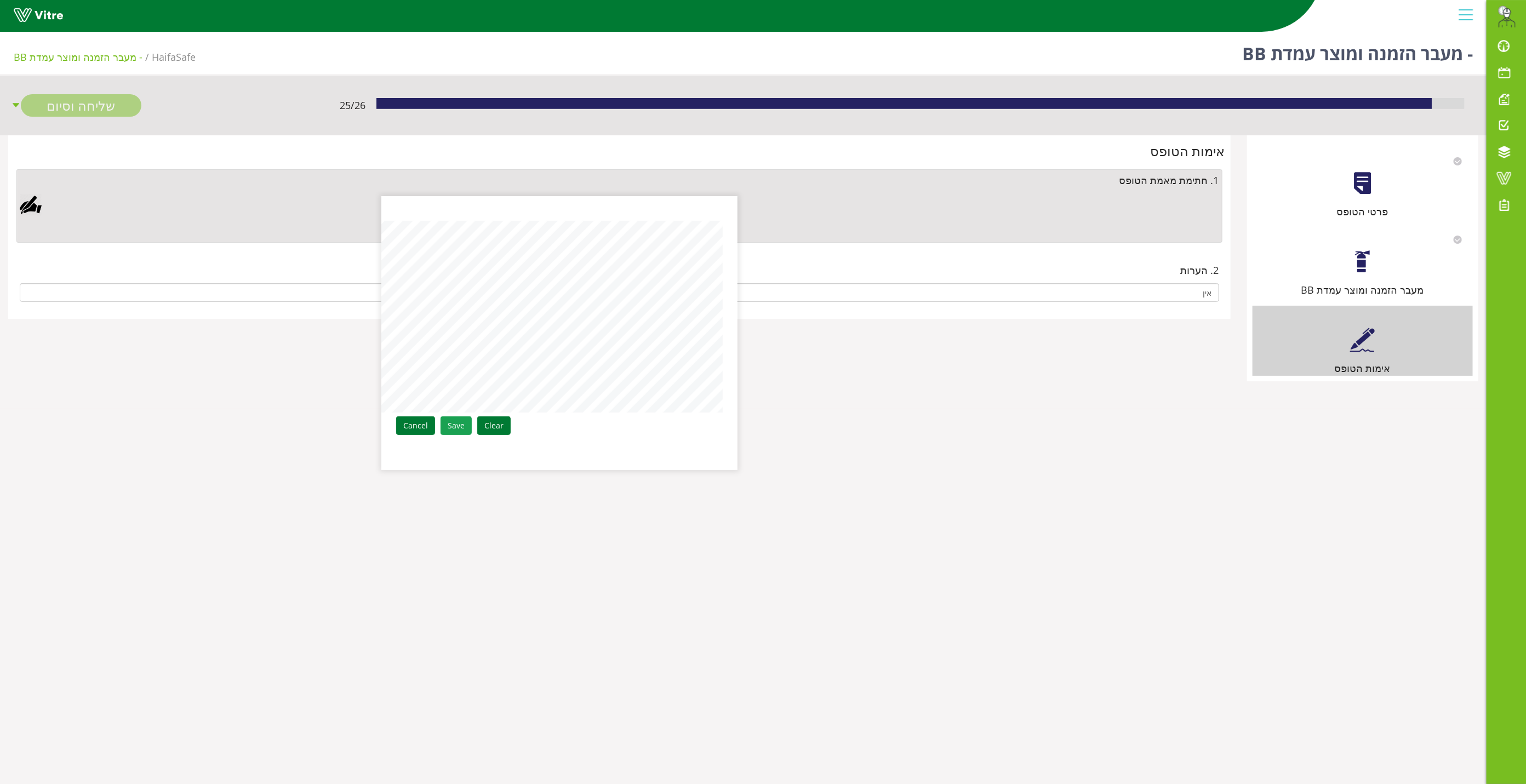
click at [457, 428] on link "Save" at bounding box center [456, 425] width 31 height 19
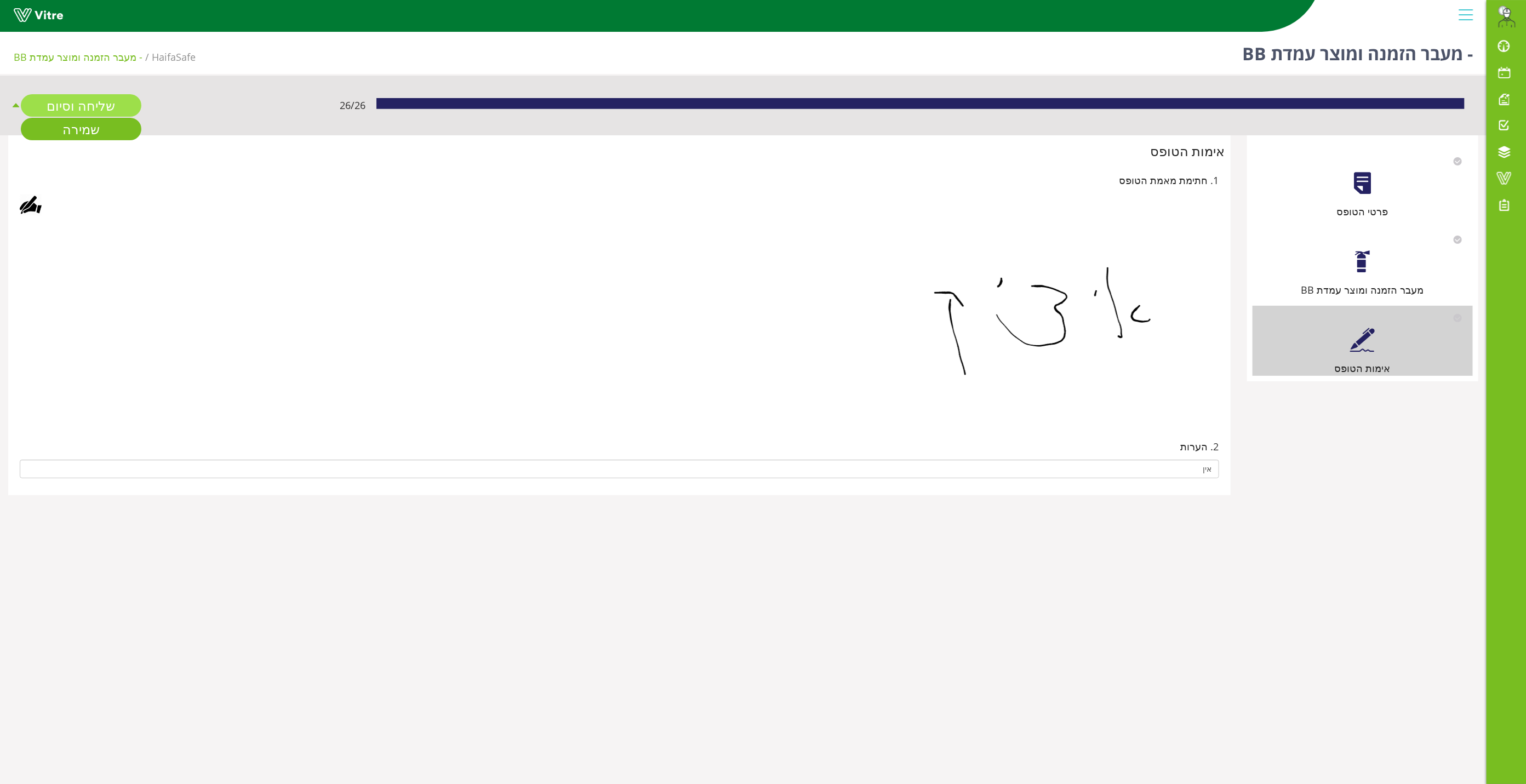
click at [84, 101] on link "שליחה וסיום" at bounding box center [81, 106] width 121 height 23
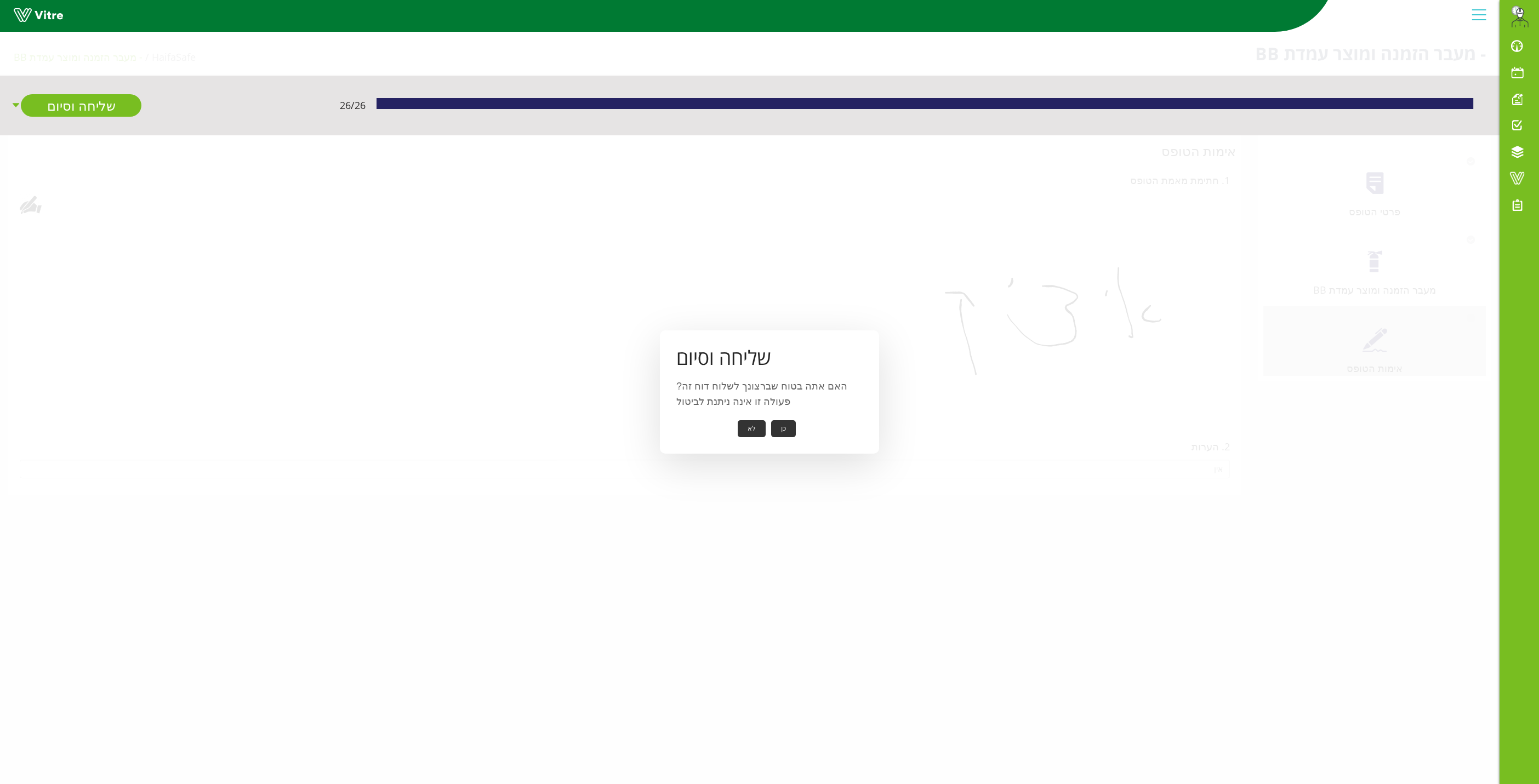
click at [781, 429] on button "כן" at bounding box center [783, 429] width 24 height 17
drag, startPoint x: 762, startPoint y: 421, endPoint x: 765, endPoint y: 416, distance: 5.8
click at [763, 420] on button "אישור" at bounding box center [767, 421] width 36 height 17
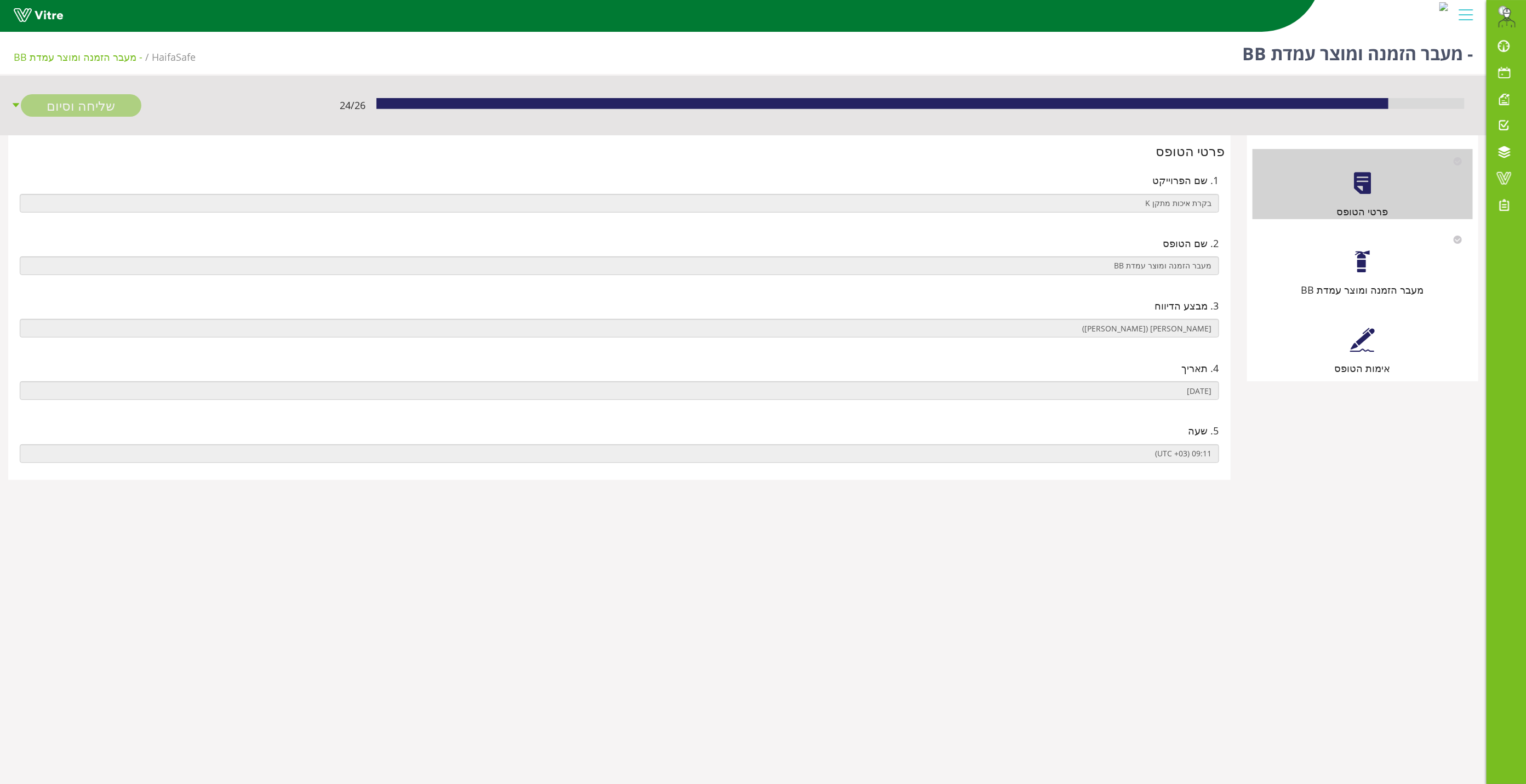
click at [1350, 262] on div "מעבר הזמנה ומוצר עמדת BB" at bounding box center [1362, 262] width 220 height 70
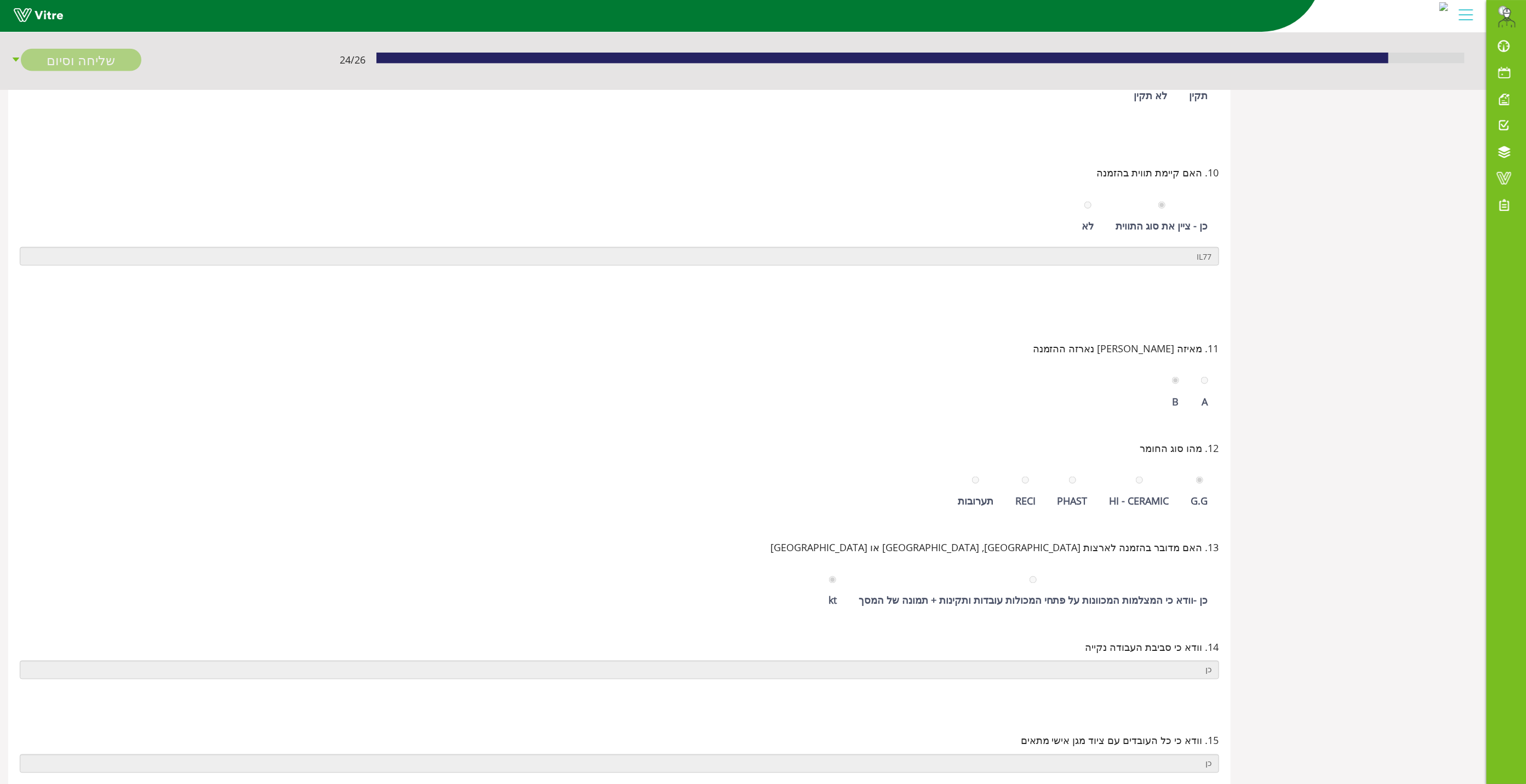
scroll to position [138, 0]
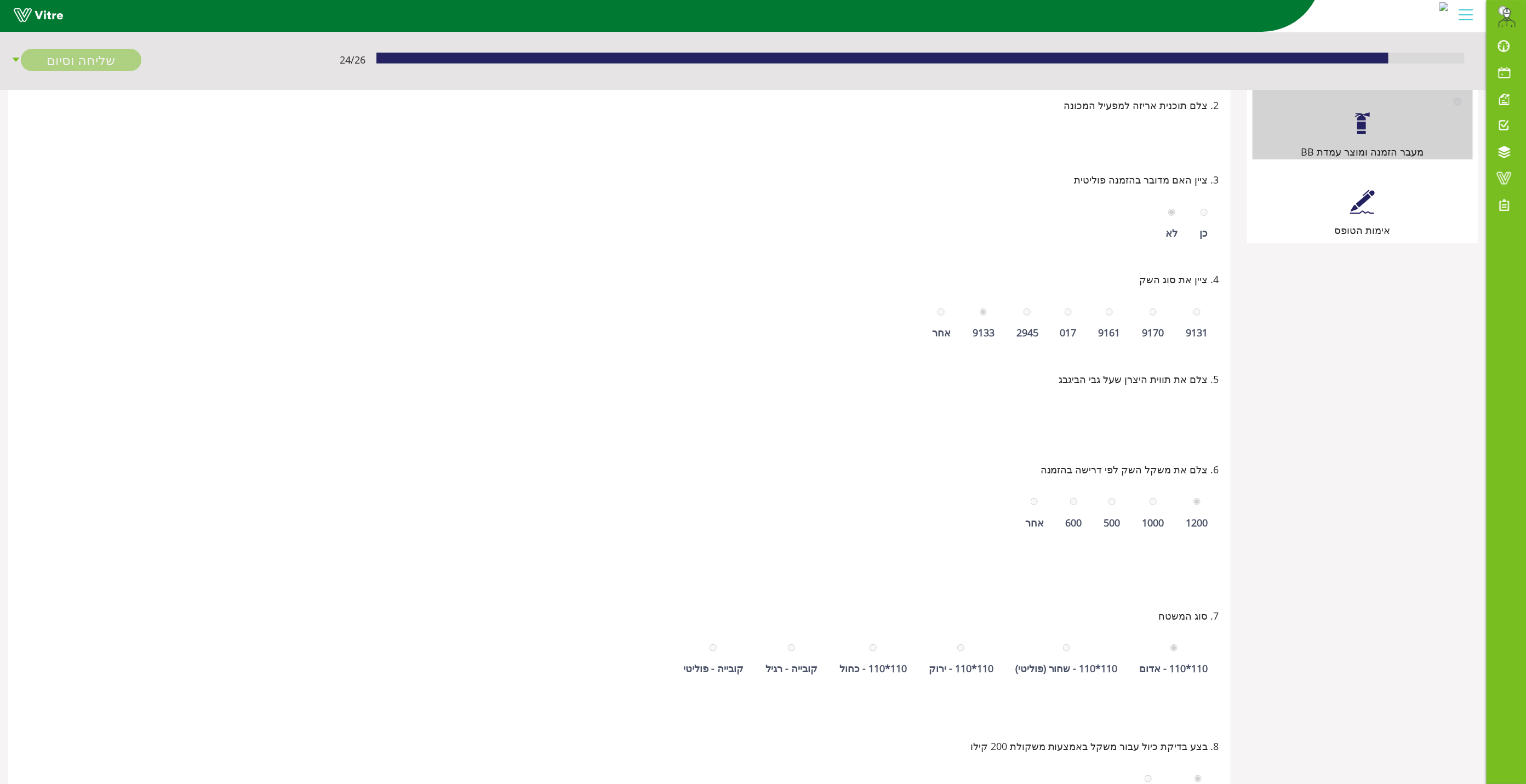
click at [1364, 217] on div "אימות הטופס" at bounding box center [1362, 202] width 220 height 70
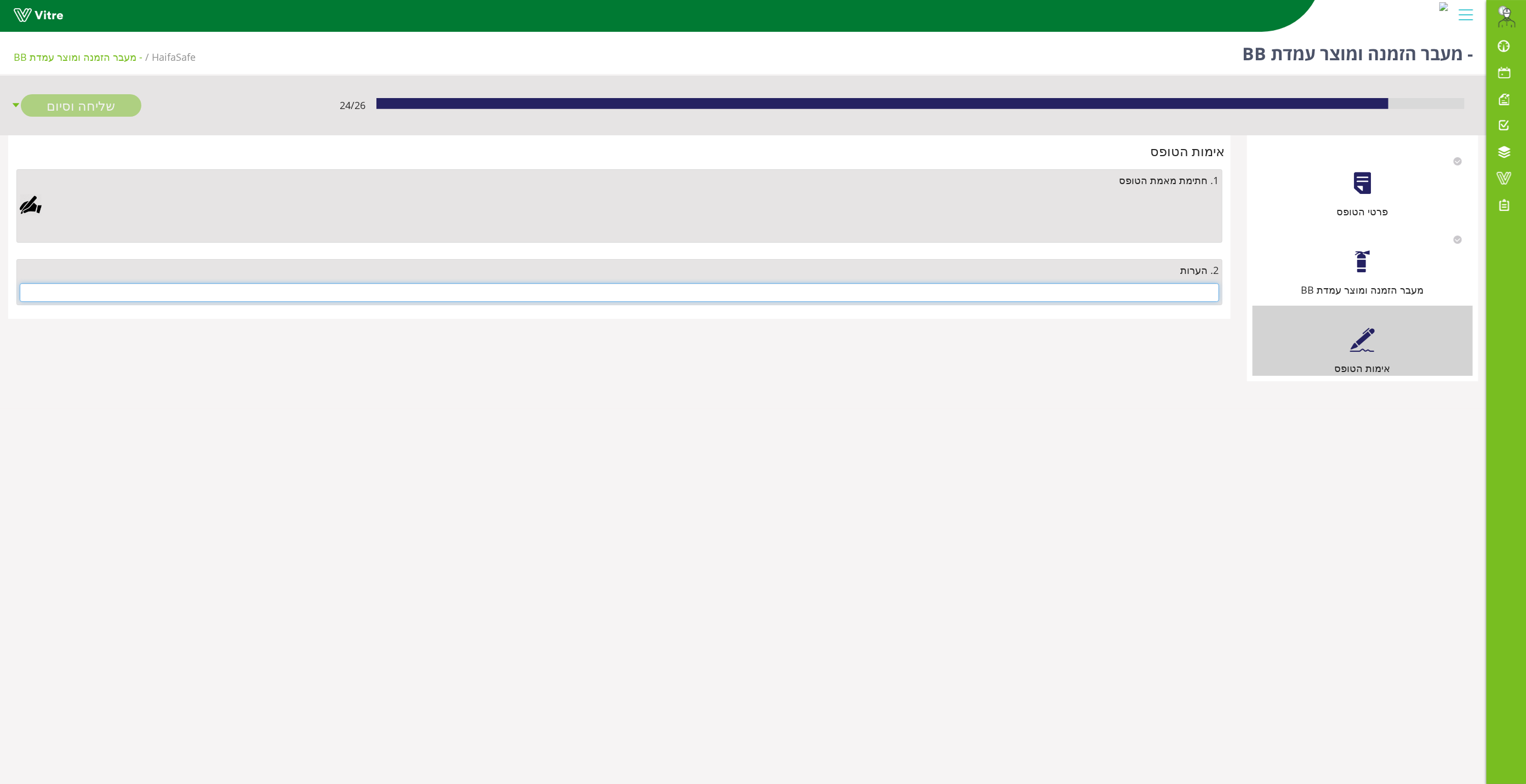
click at [1185, 293] on input "text" at bounding box center [619, 292] width 1199 height 19
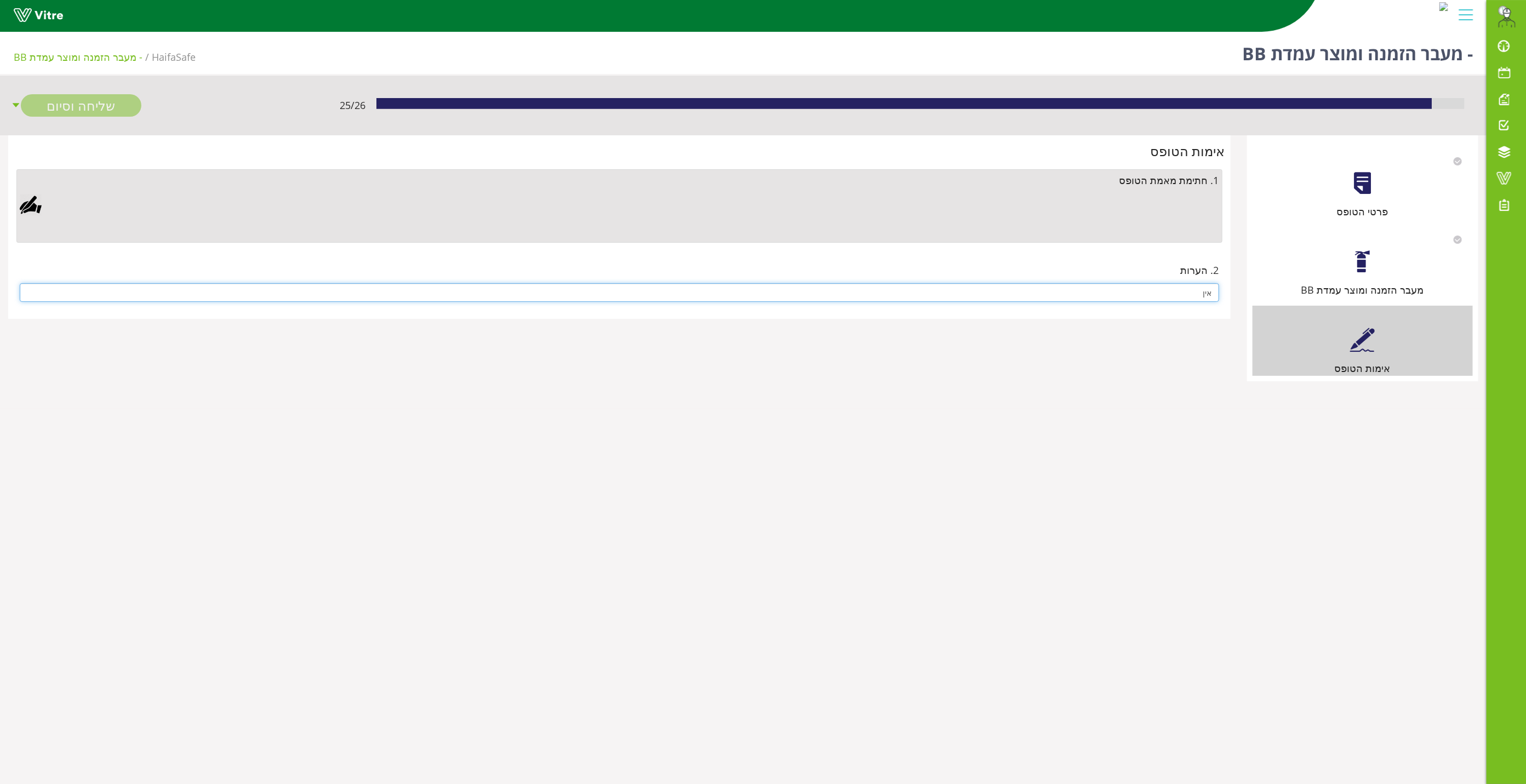
type input "אין"
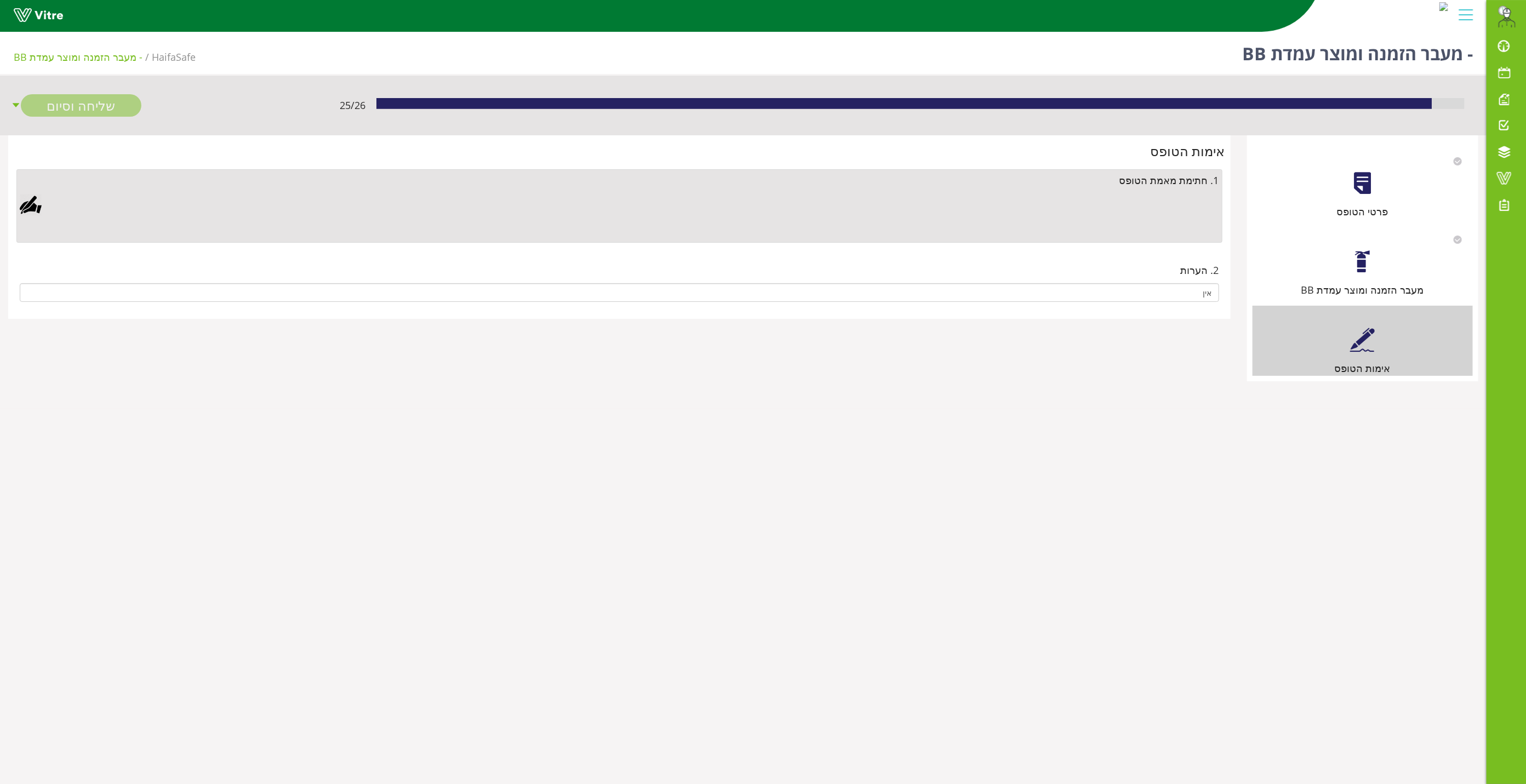
click at [25, 199] on div at bounding box center [30, 205] width 22 height 22
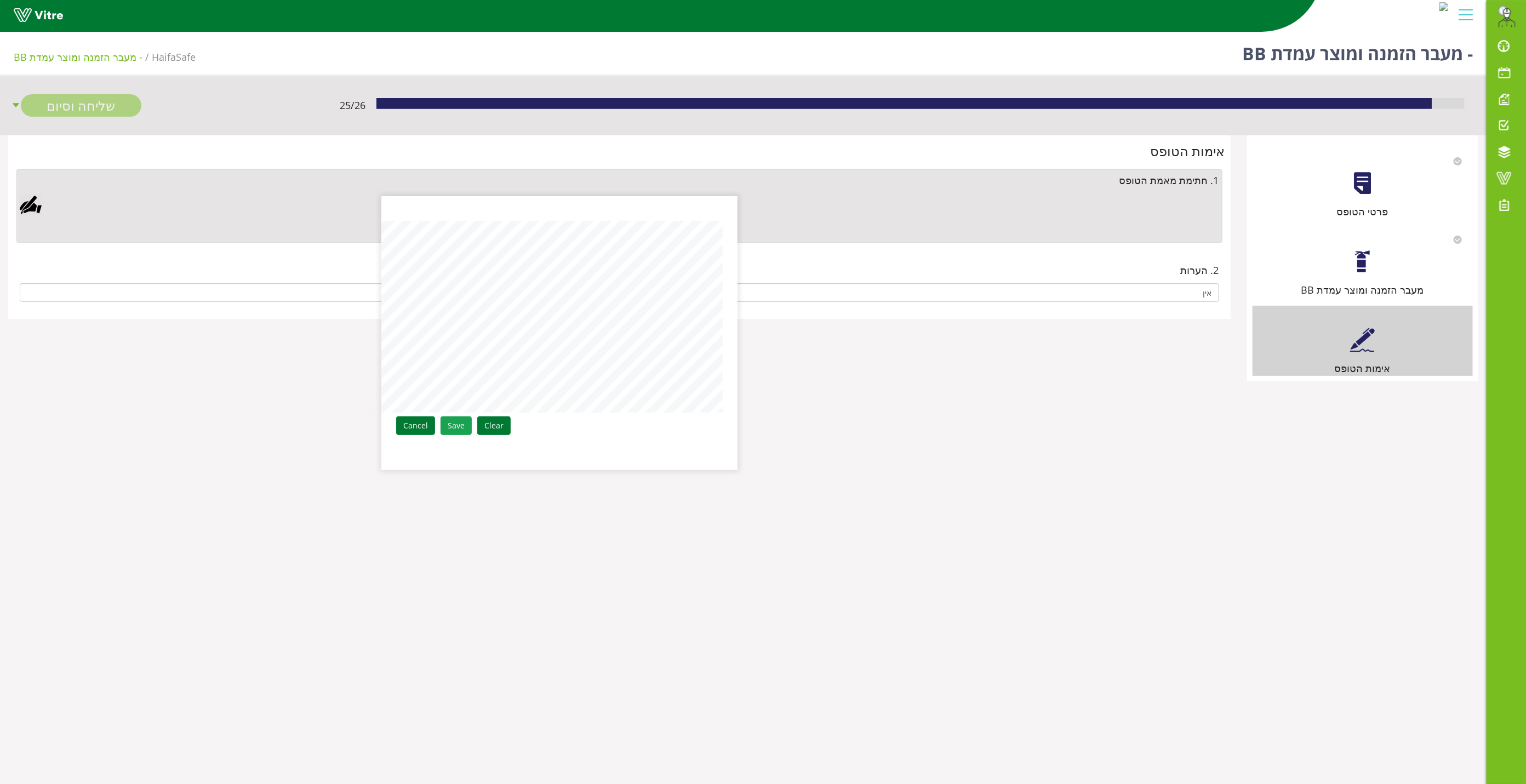
click at [451, 428] on link "Save" at bounding box center [456, 425] width 31 height 19
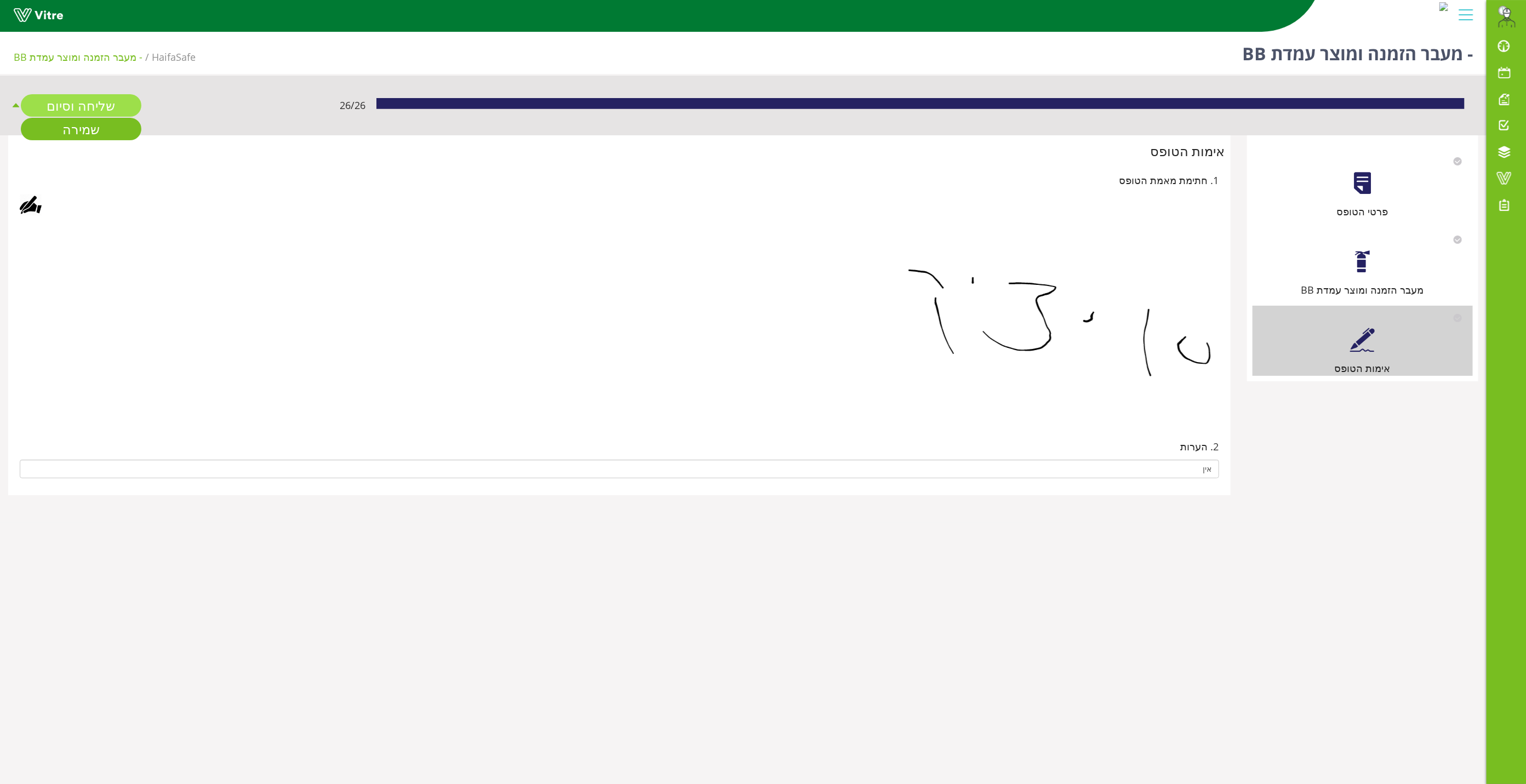
click at [105, 105] on link "שליחה וסיום" at bounding box center [81, 106] width 121 height 23
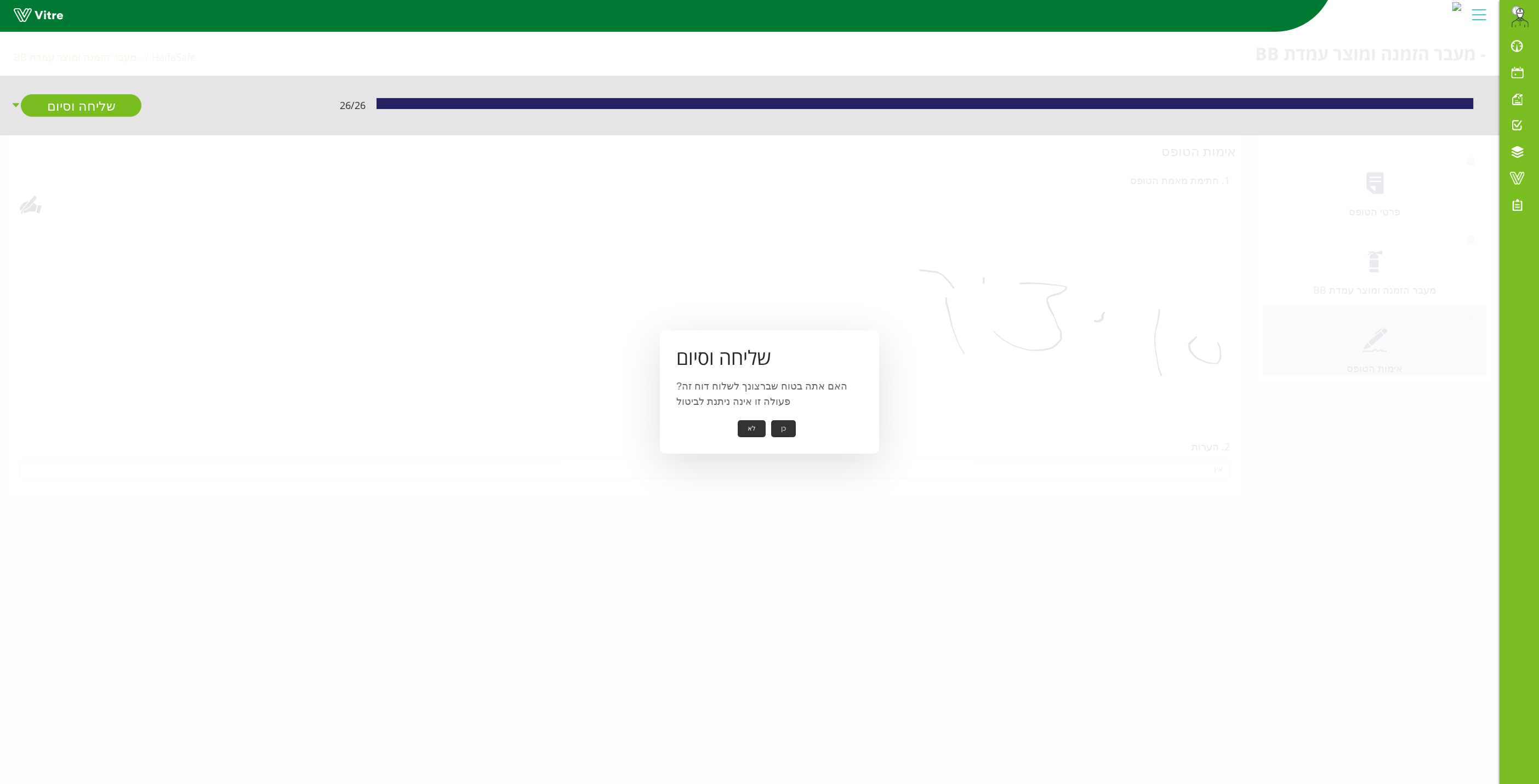
click at [781, 421] on button "כן" at bounding box center [783, 429] width 24 height 17
click at [766, 419] on button "אישור" at bounding box center [767, 421] width 36 height 17
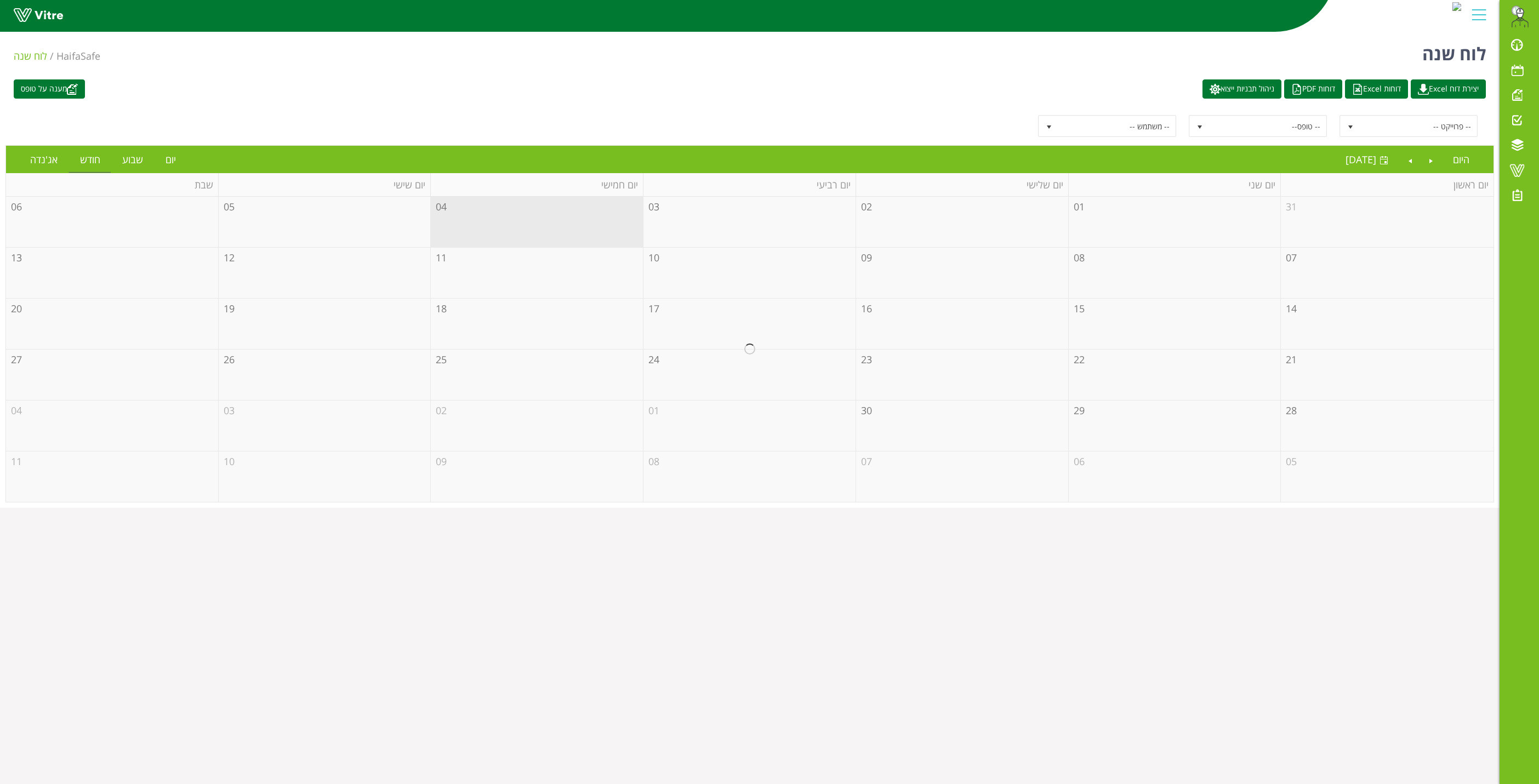
click at [879, 508] on html "[EMAIL_ADDRESS][PERSON_NAME][DOMAIN_NAME] התראות והודעות לוח בקרה לוח שנה מענה …" at bounding box center [770, 254] width 1539 height 508
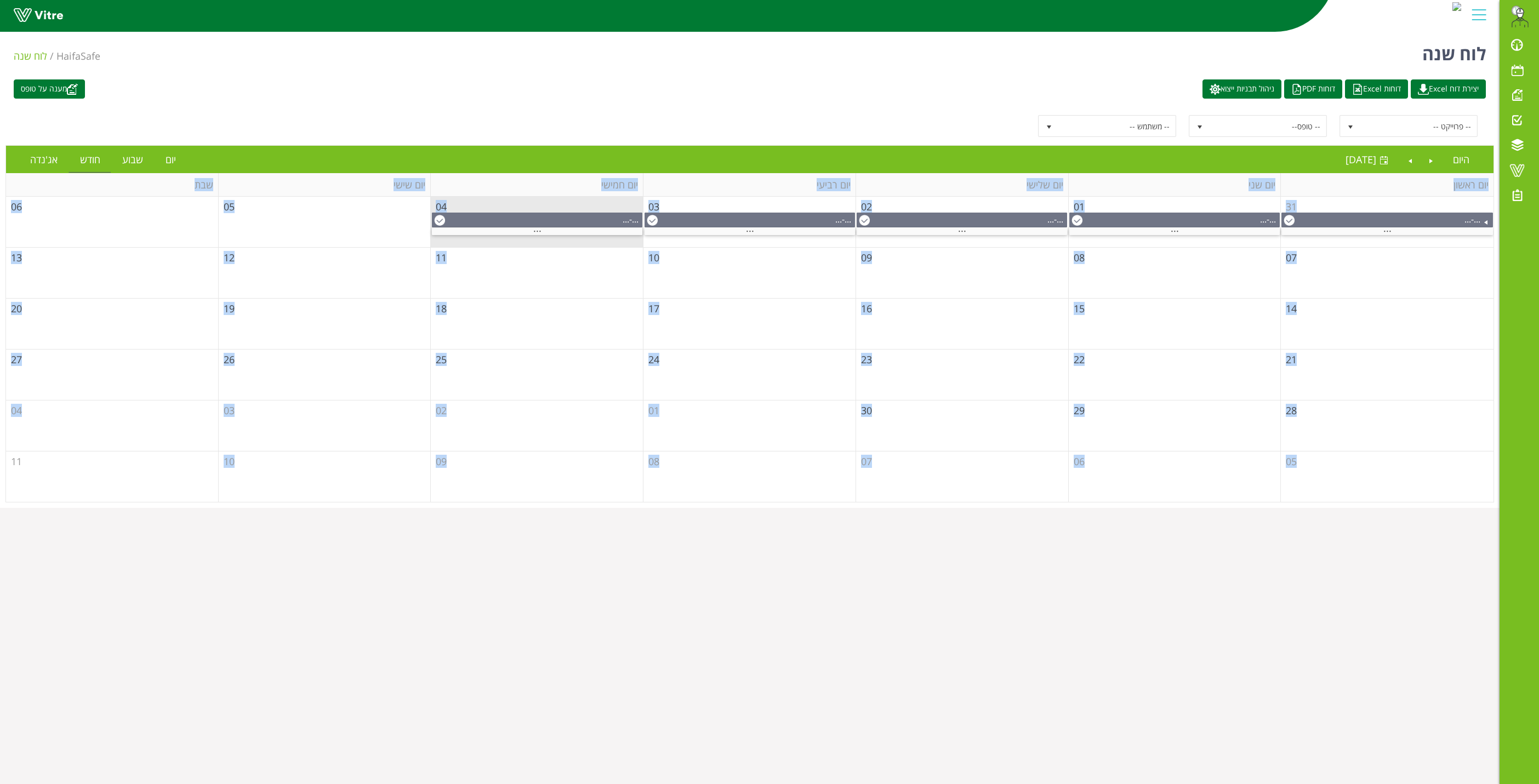
click at [879, 508] on html "[EMAIL_ADDRESS][PERSON_NAME][DOMAIN_NAME] התראות והודעות לוח בקרה לוח שנה מענה …" at bounding box center [770, 254] width 1539 height 508
